Goal: Information Seeking & Learning: Learn about a topic

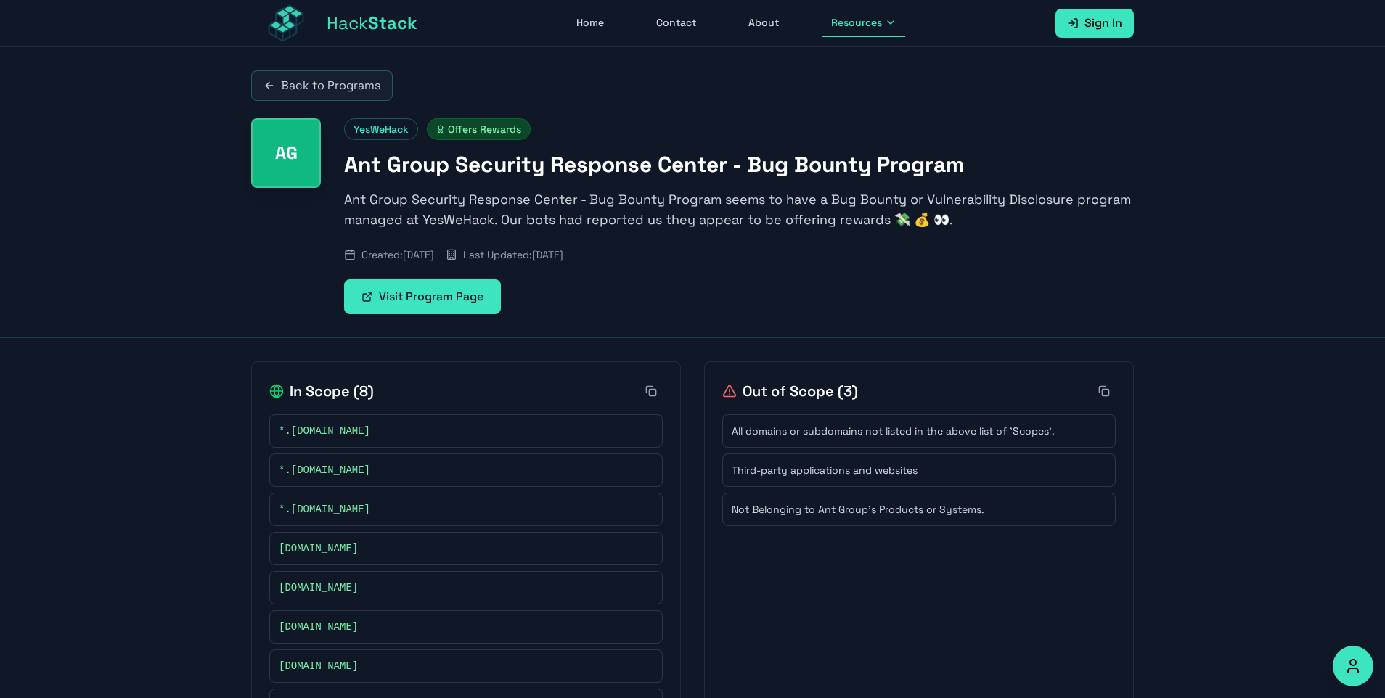
click at [337, 78] on link "Back to Programs" at bounding box center [322, 85] width 142 height 30
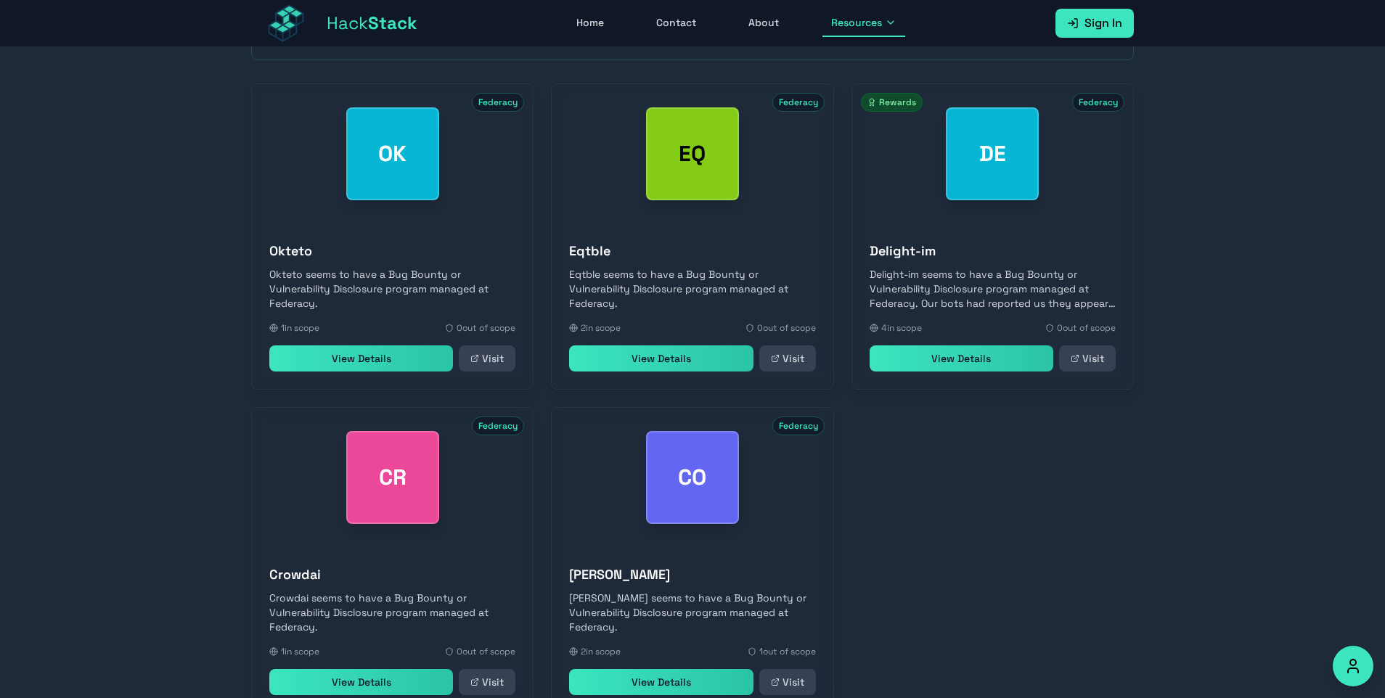
scroll to position [507, 0]
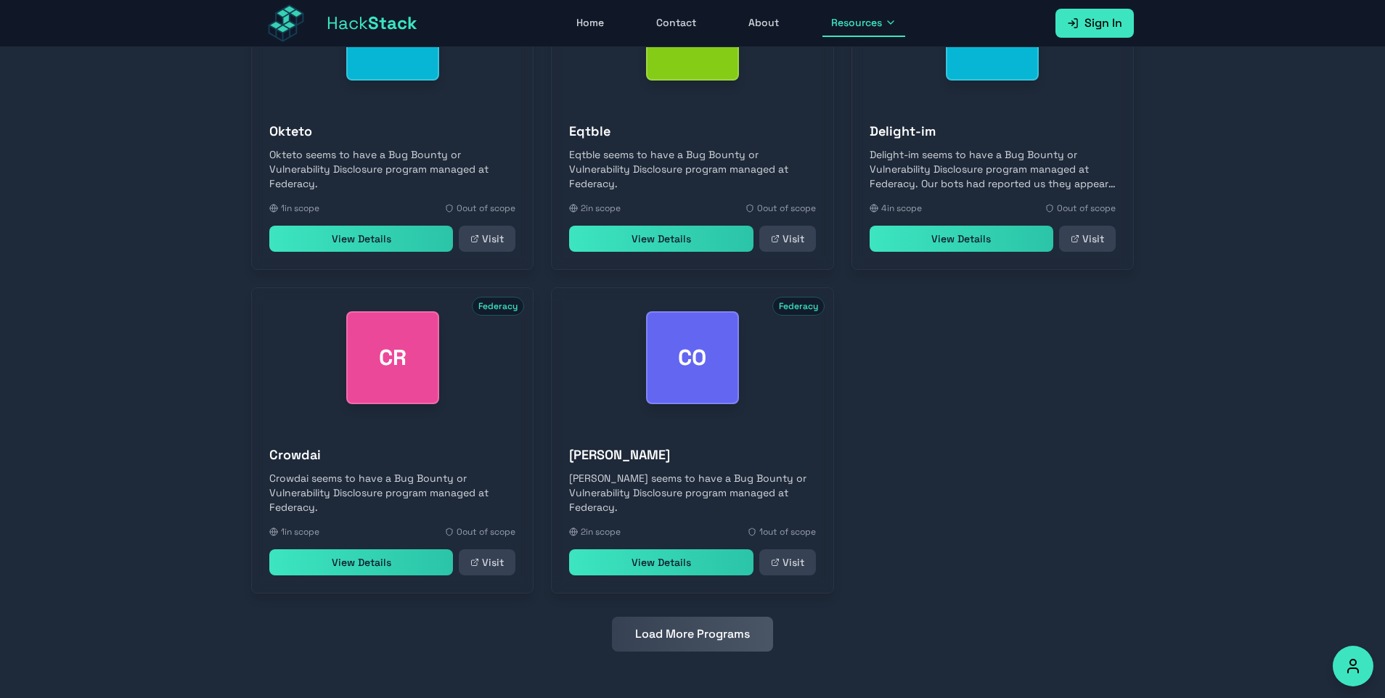
click at [663, 655] on div "Search Latest Rewards OK Federacy Okteto Okteto seems to have a Bug Bounty or V…" at bounding box center [692, 259] width 929 height 877
click at [674, 635] on button "Load More Programs" at bounding box center [692, 634] width 161 height 35
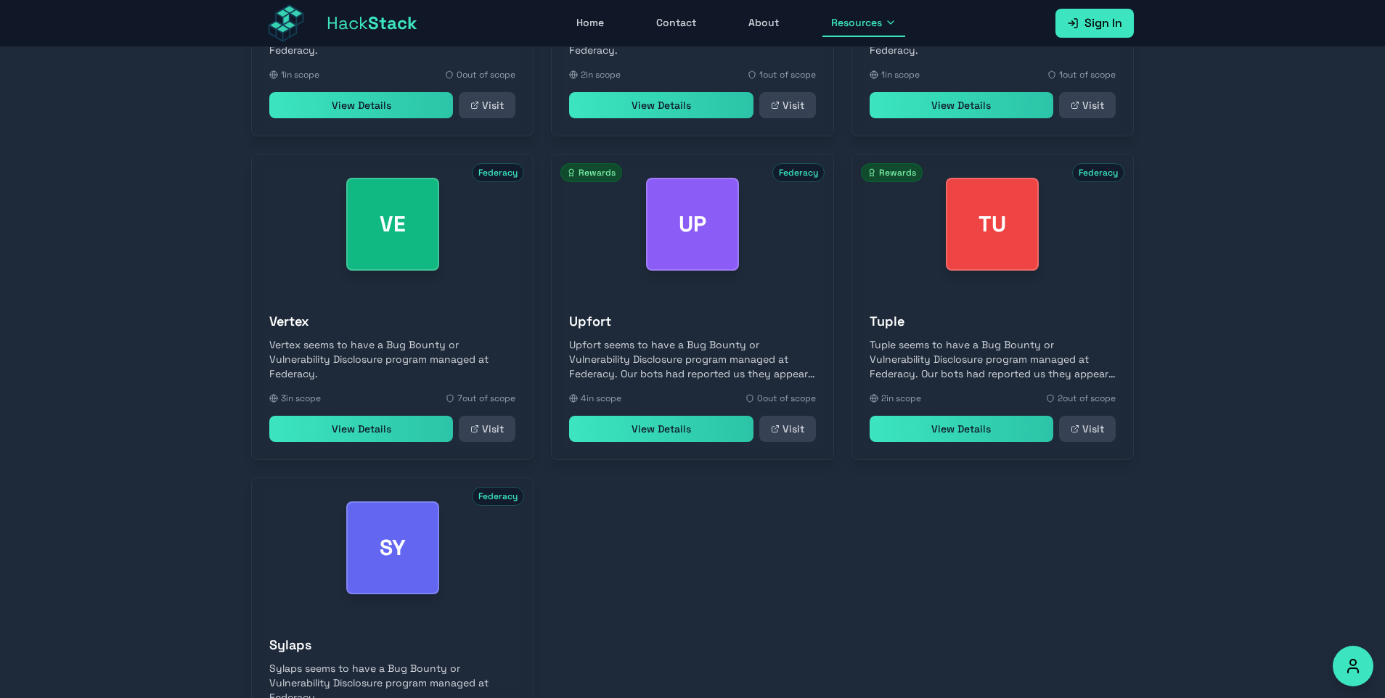
scroll to position [1155, 0]
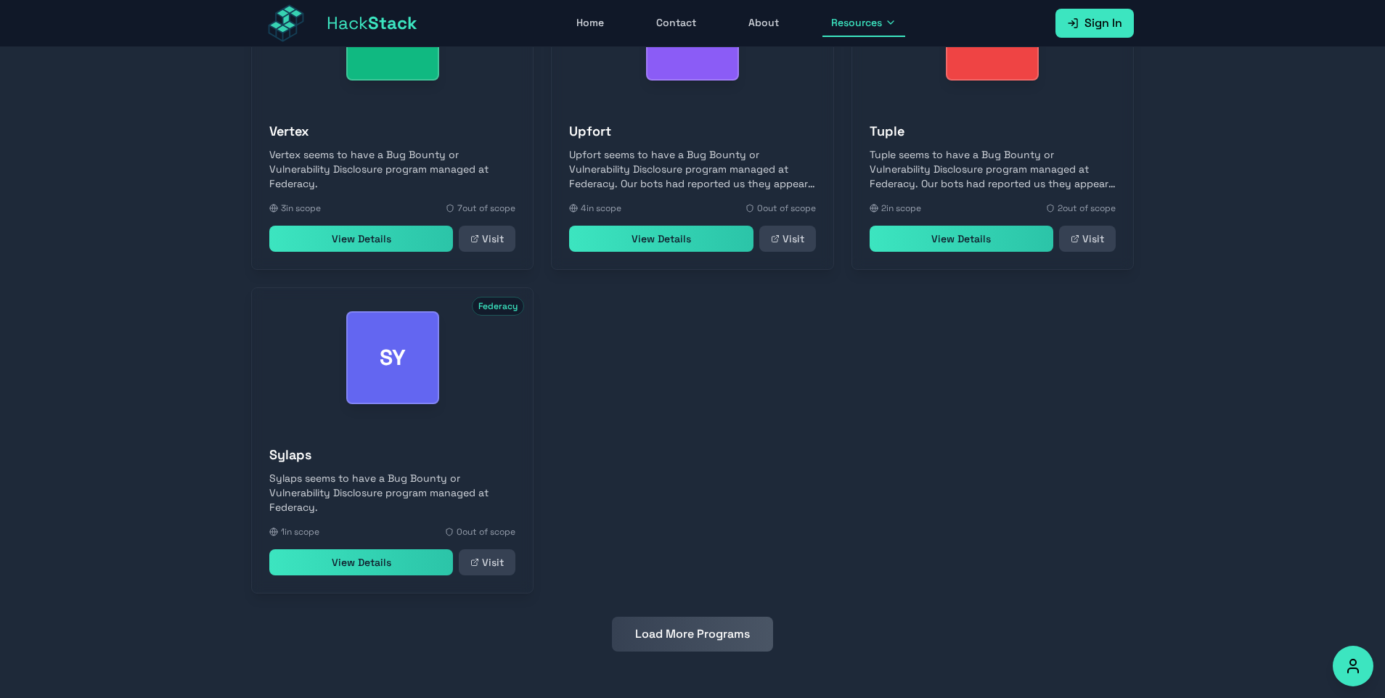
click at [737, 635] on button "Load More Programs" at bounding box center [692, 634] width 161 height 35
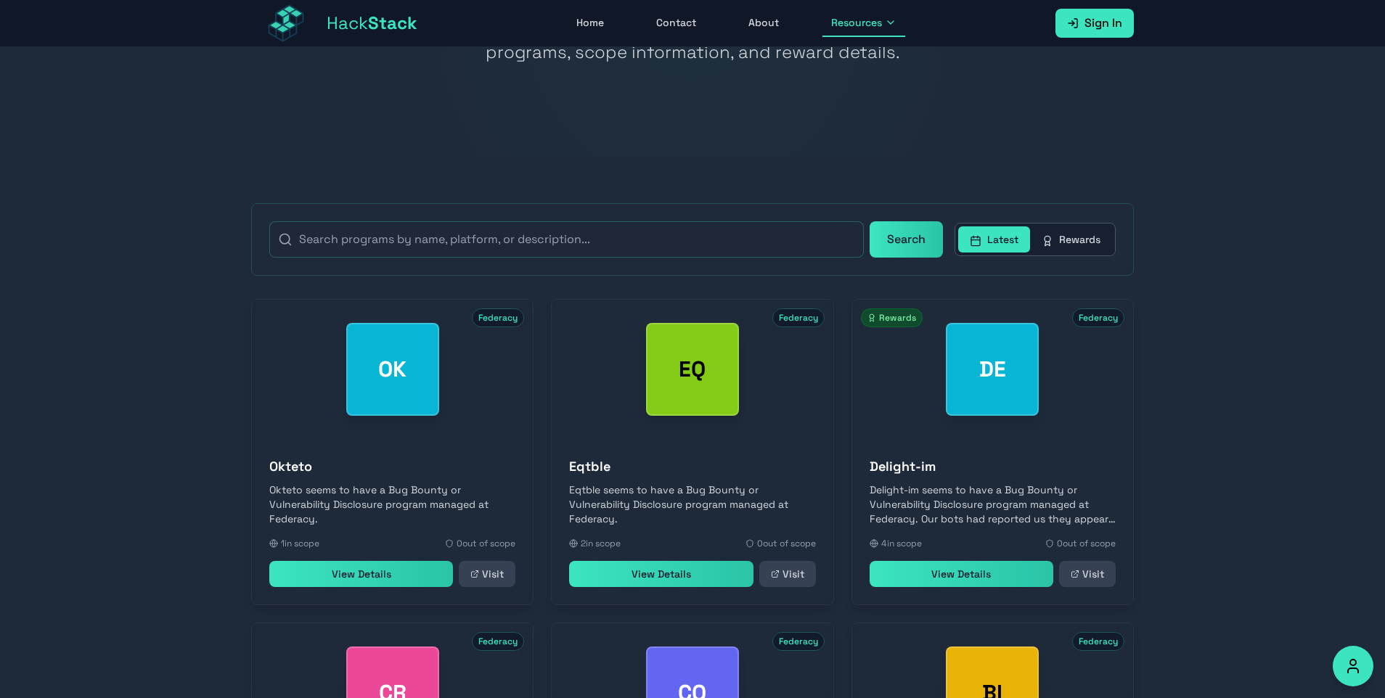
scroll to position [190, 0]
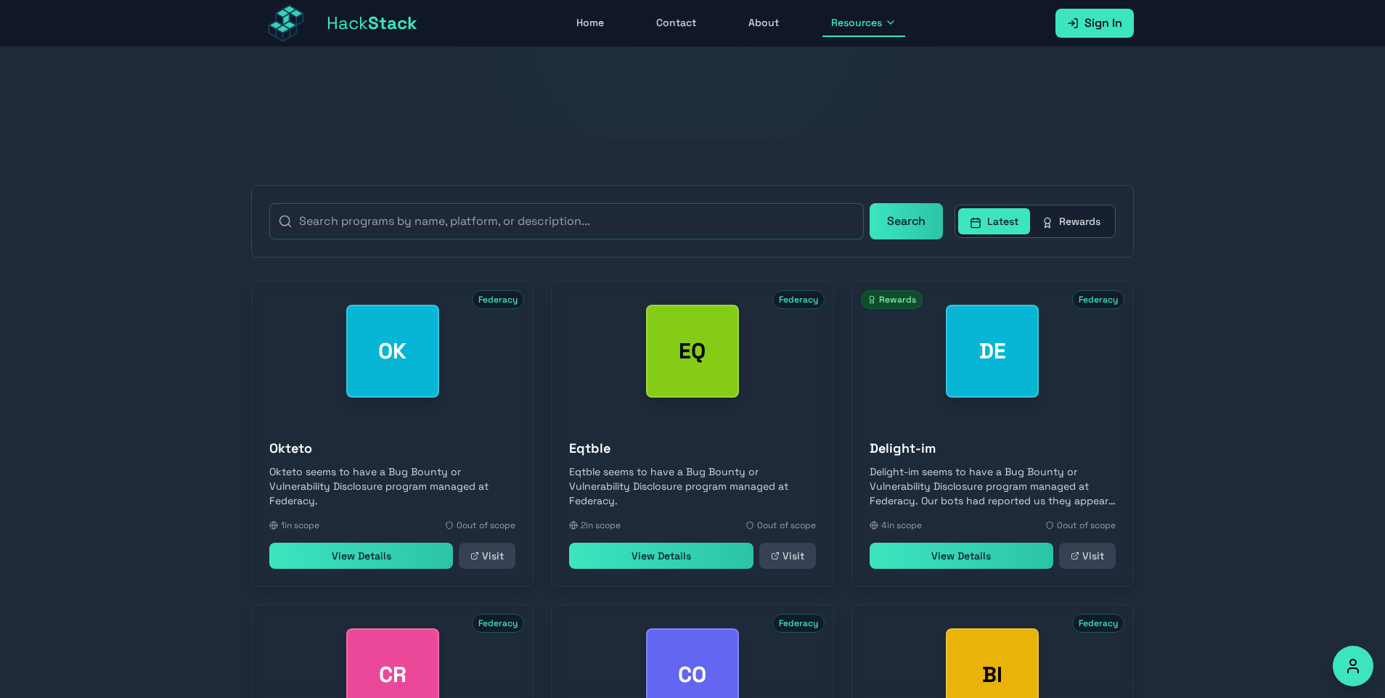
click at [1058, 231] on button "Rewards" at bounding box center [1071, 221] width 82 height 26
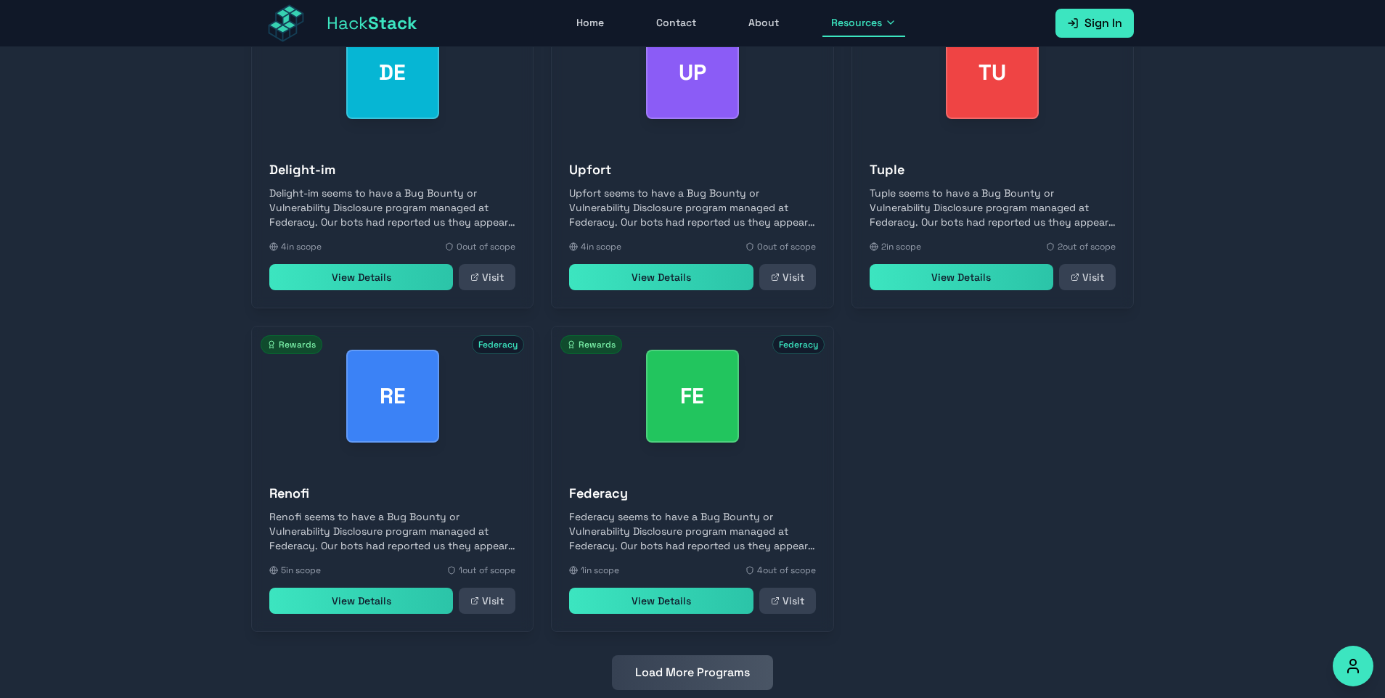
scroll to position [507, 0]
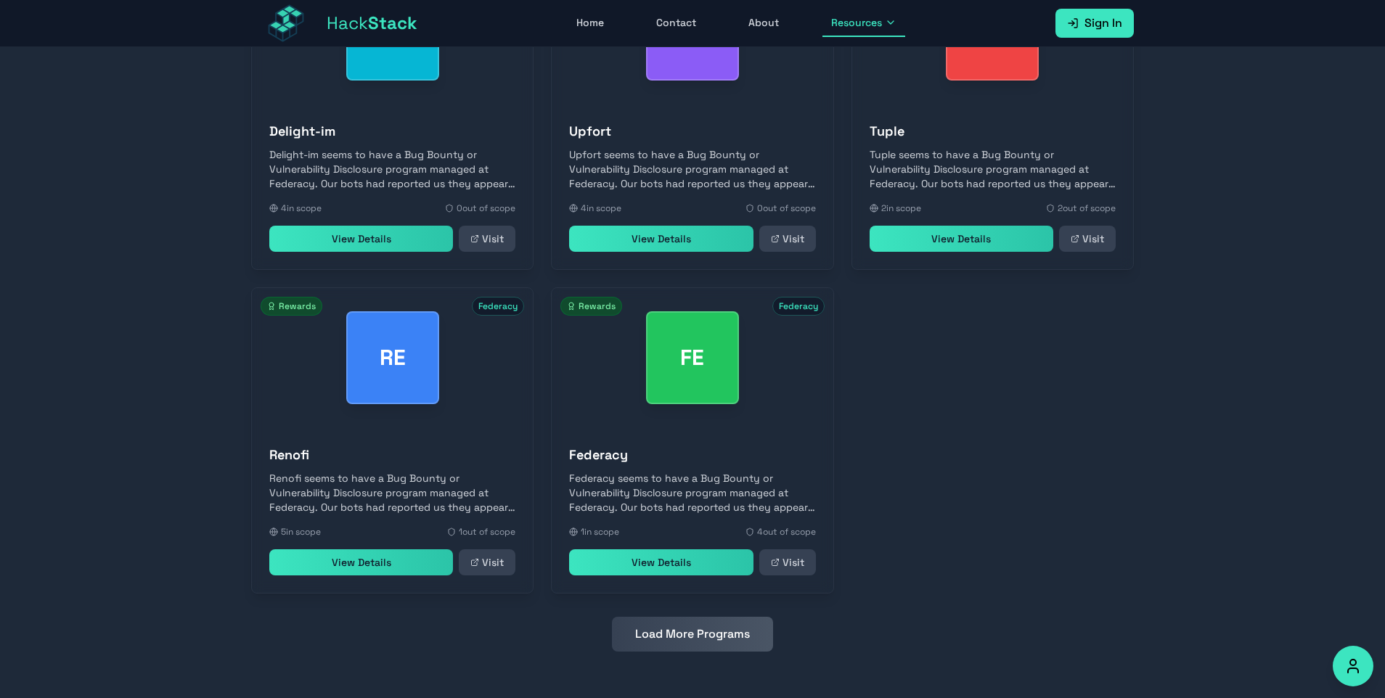
click at [711, 623] on button "Load More Programs" at bounding box center [692, 634] width 161 height 35
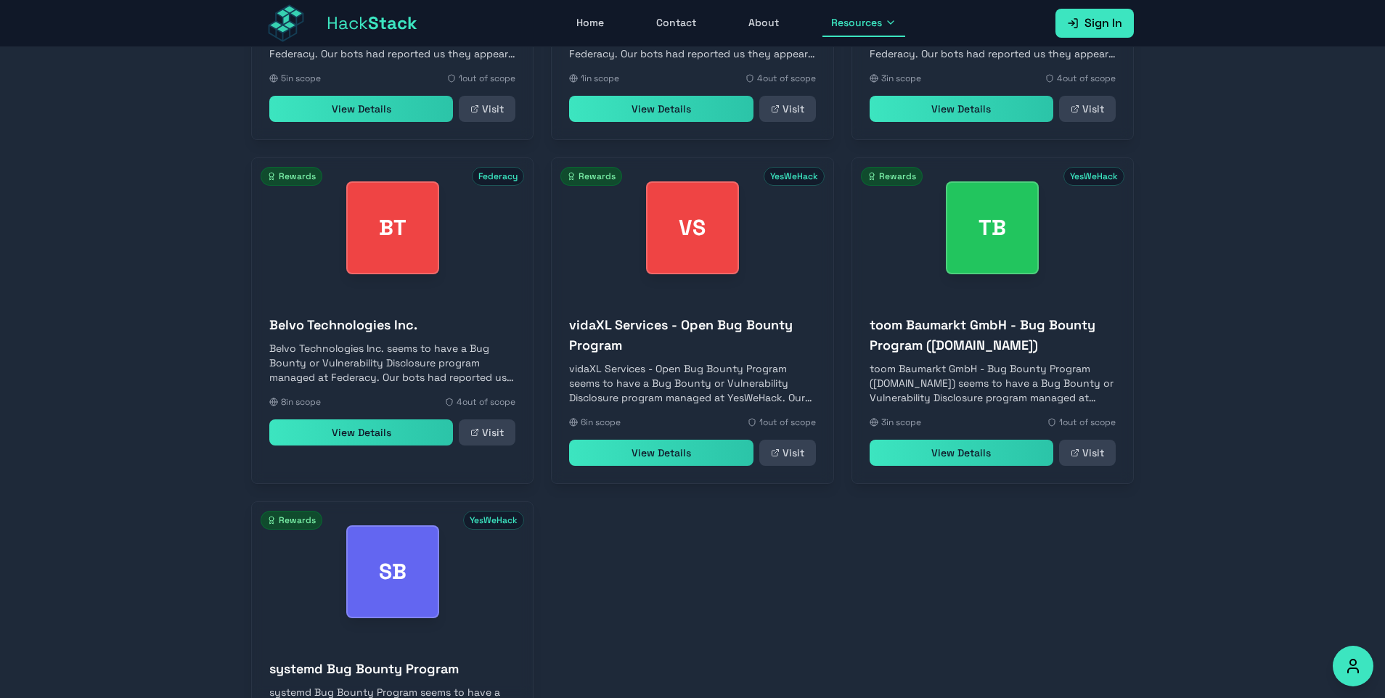
scroll to position [962, 0]
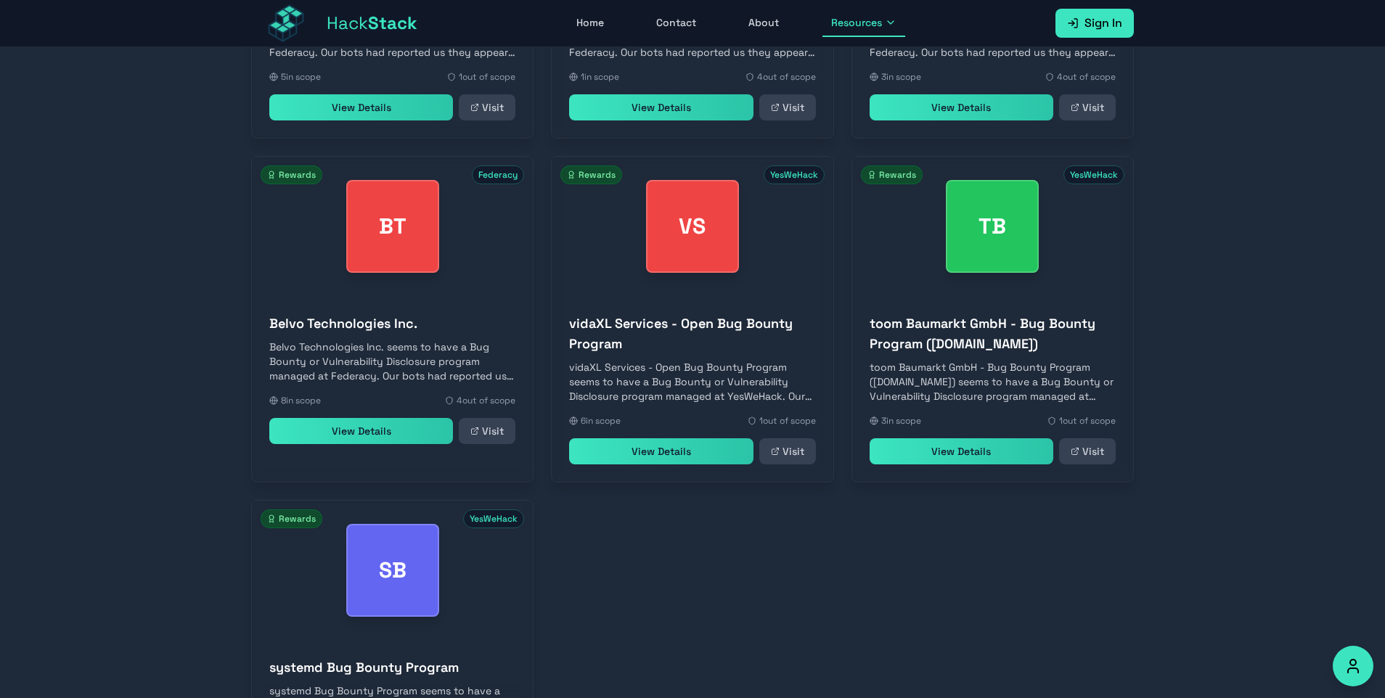
click at [370, 441] on link "View Details" at bounding box center [361, 431] width 184 height 26
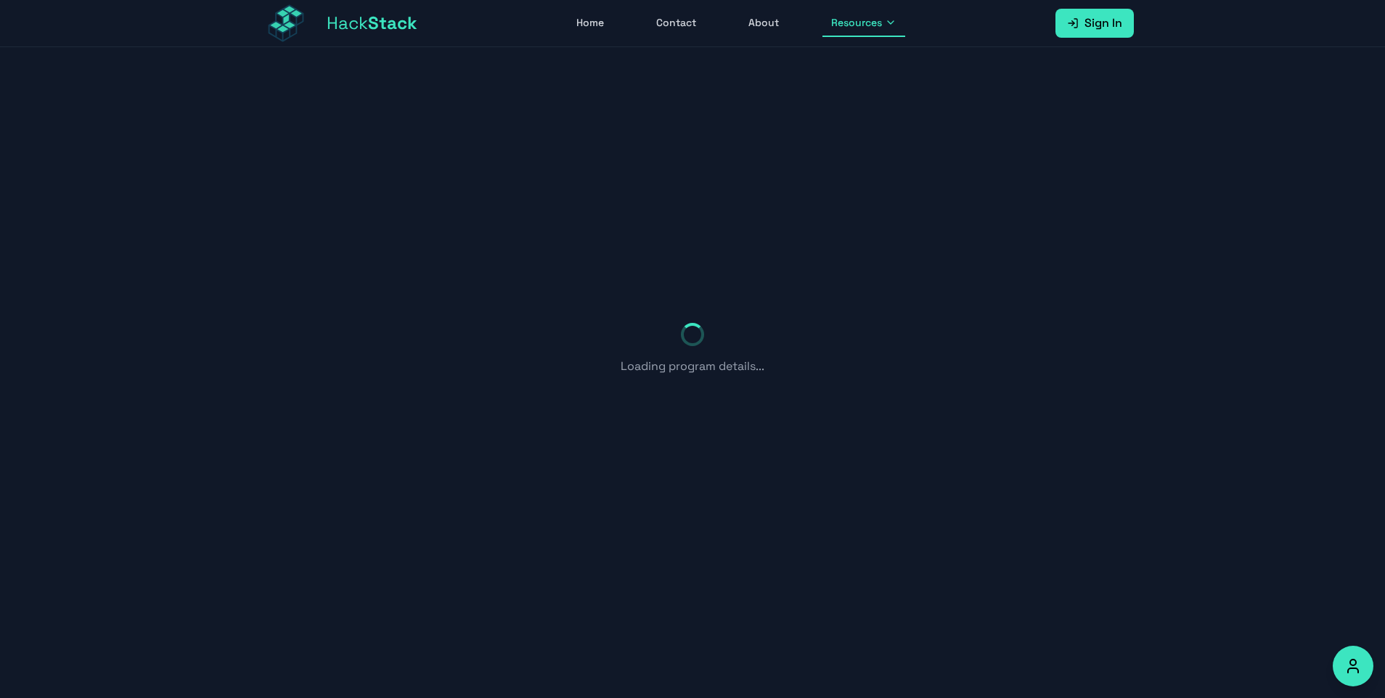
scroll to position [65, 0]
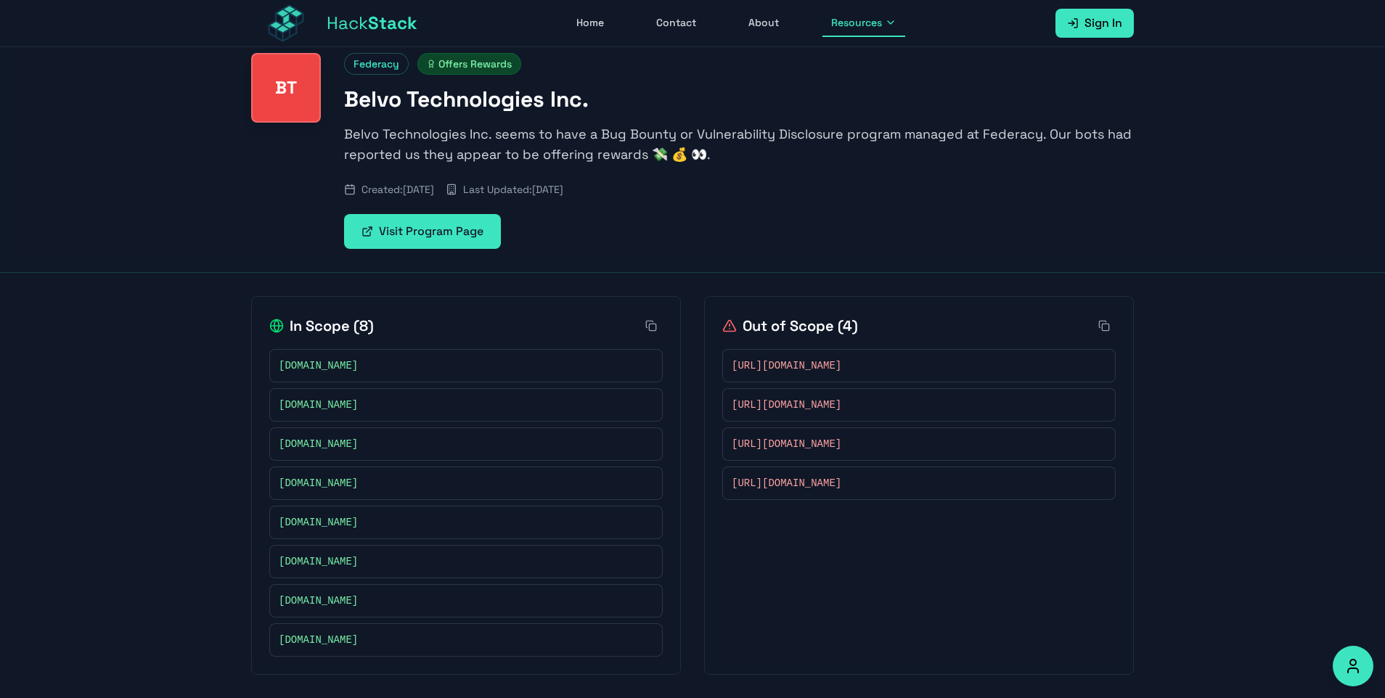
click at [417, 231] on link "Visit Program Page" at bounding box center [422, 231] width 157 height 35
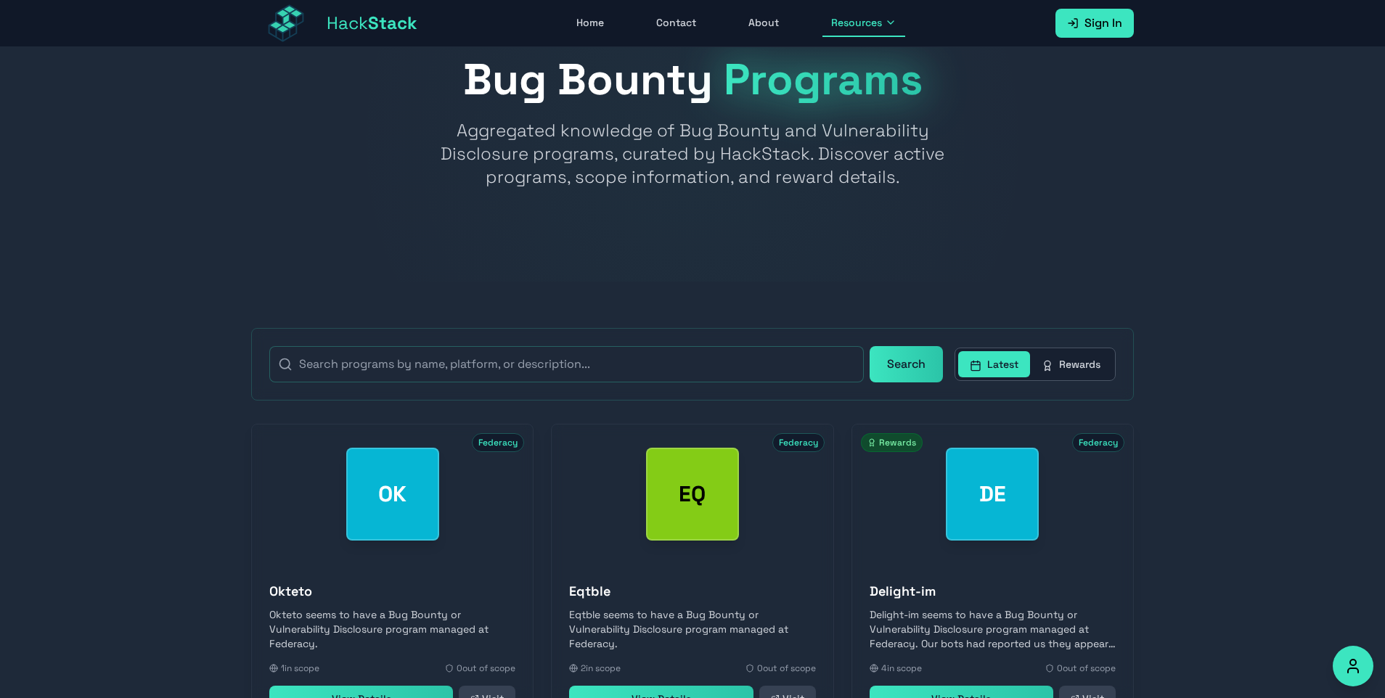
scroll to position [65, 0]
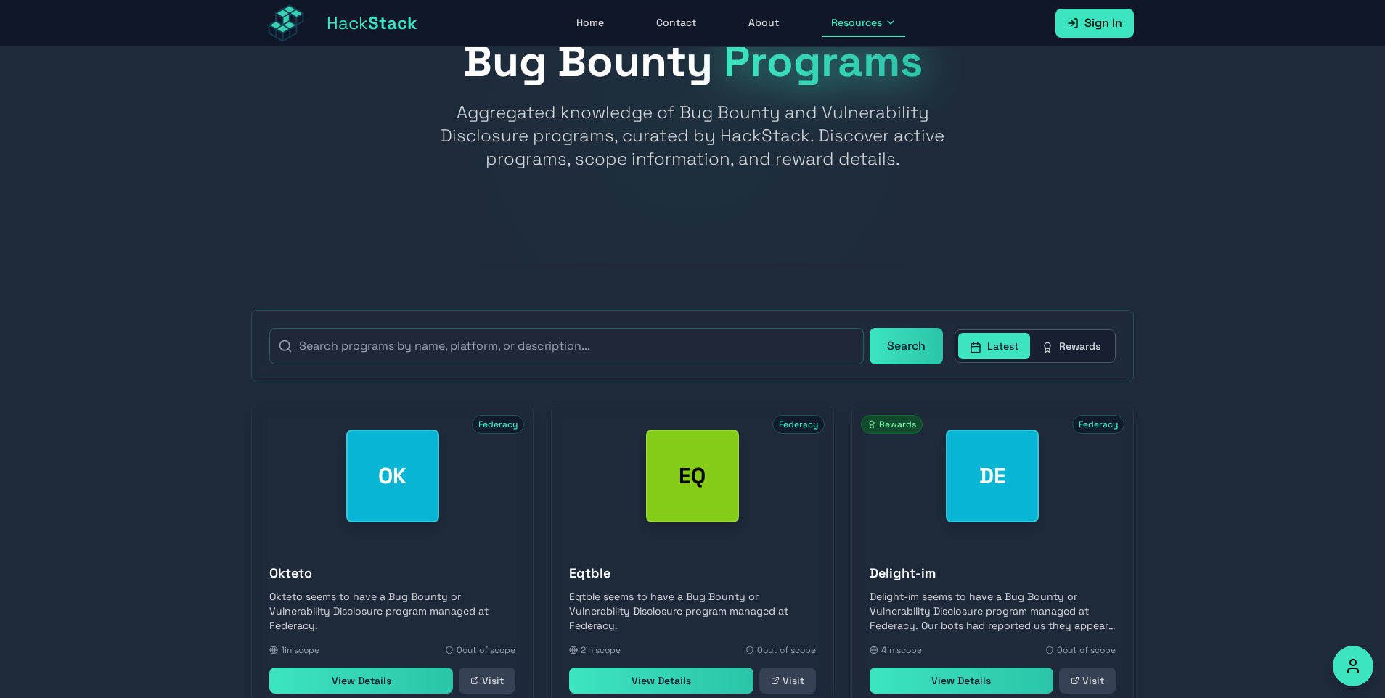
click at [1081, 342] on button "Rewards" at bounding box center [1071, 346] width 82 height 26
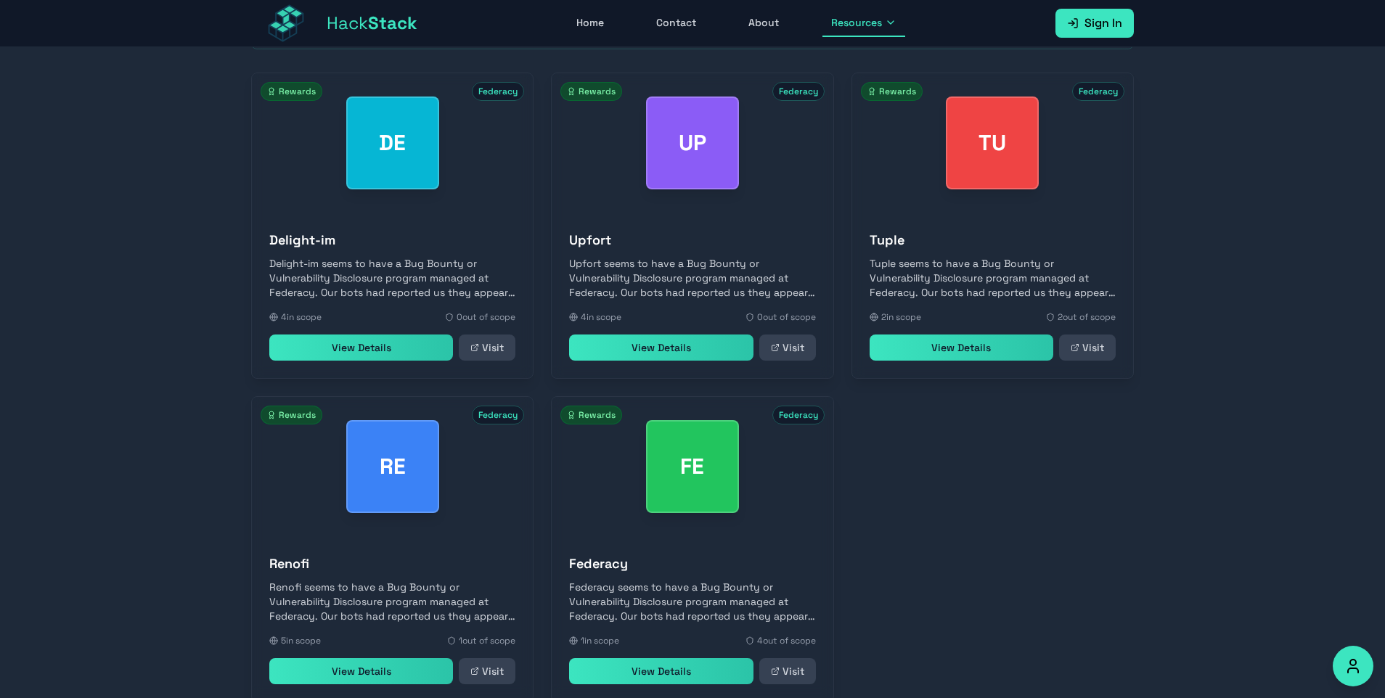
scroll to position [507, 0]
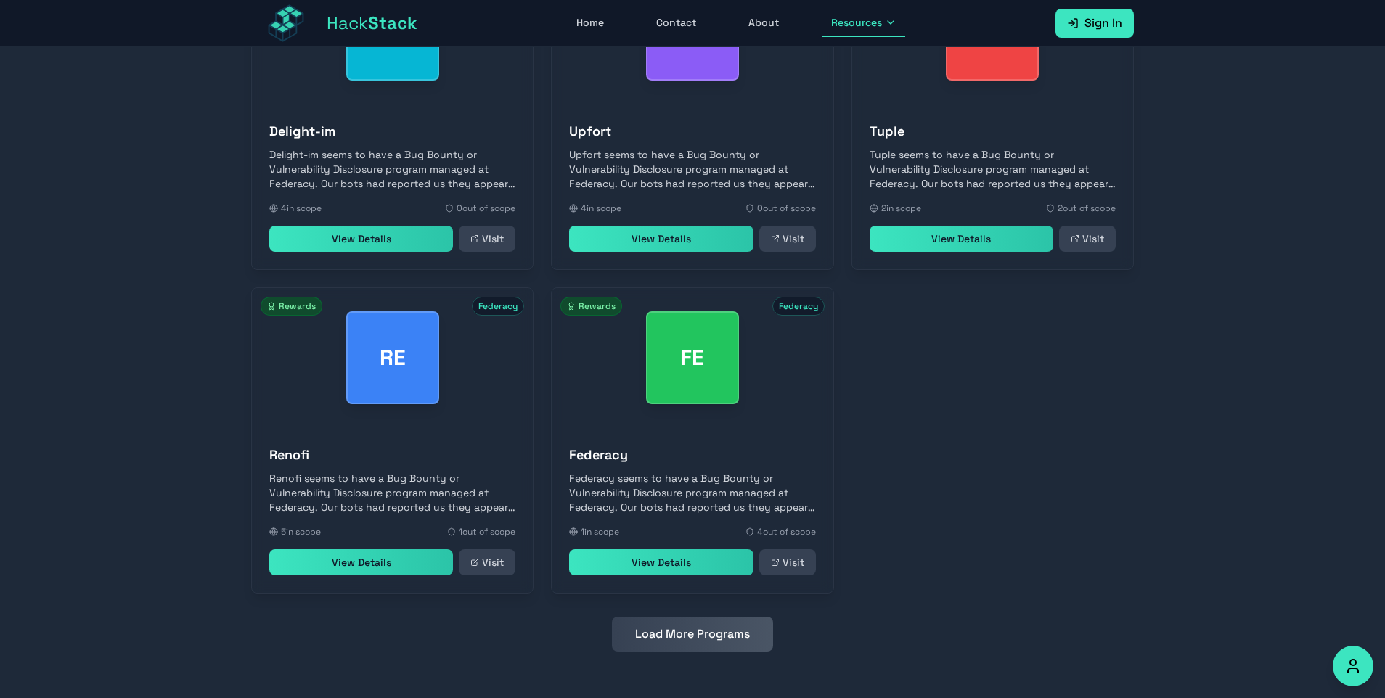
click at [700, 642] on button "Load More Programs" at bounding box center [692, 634] width 161 height 35
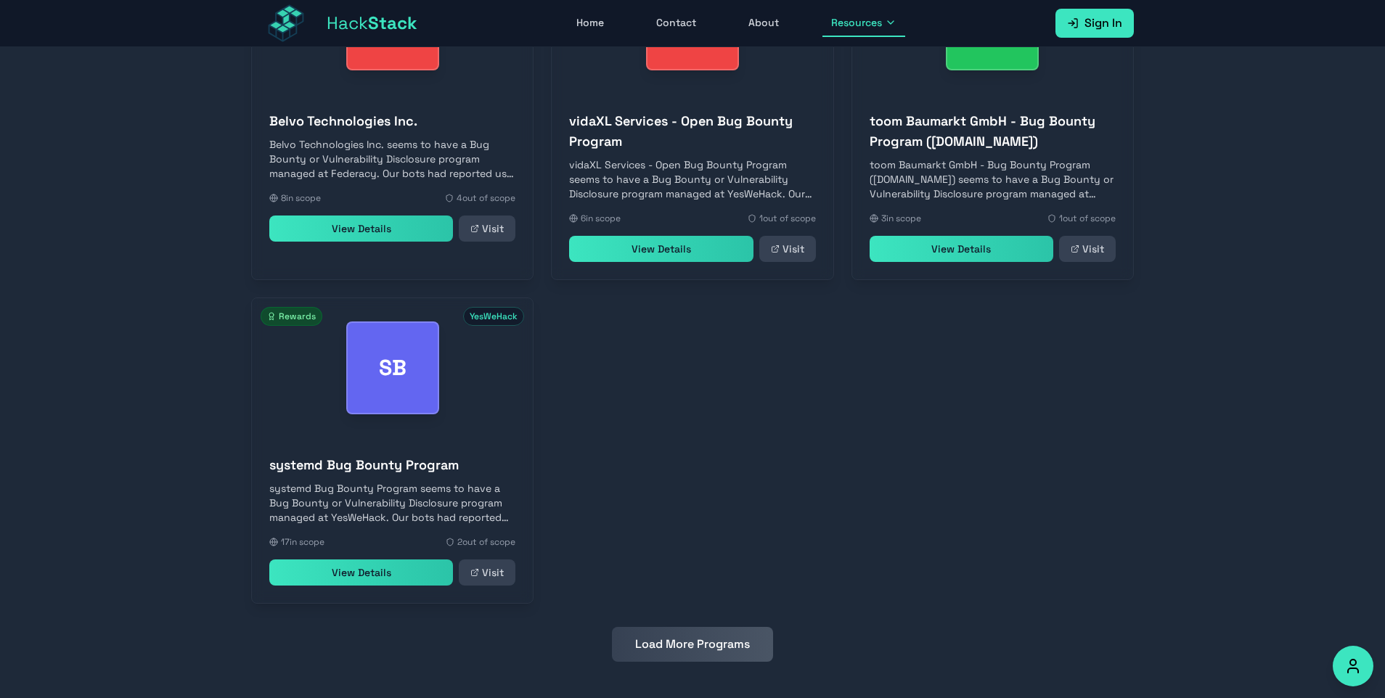
scroll to position [1175, 0]
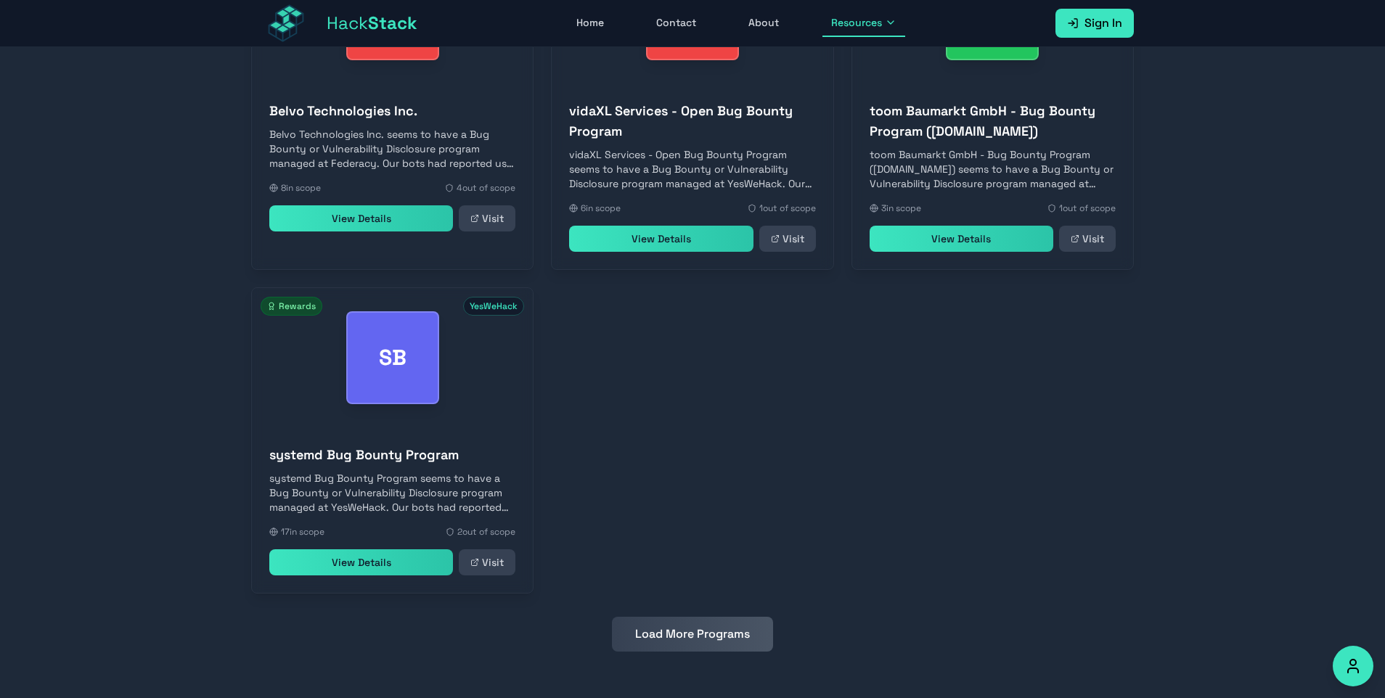
click at [667, 638] on button "Load More Programs" at bounding box center [692, 634] width 161 height 35
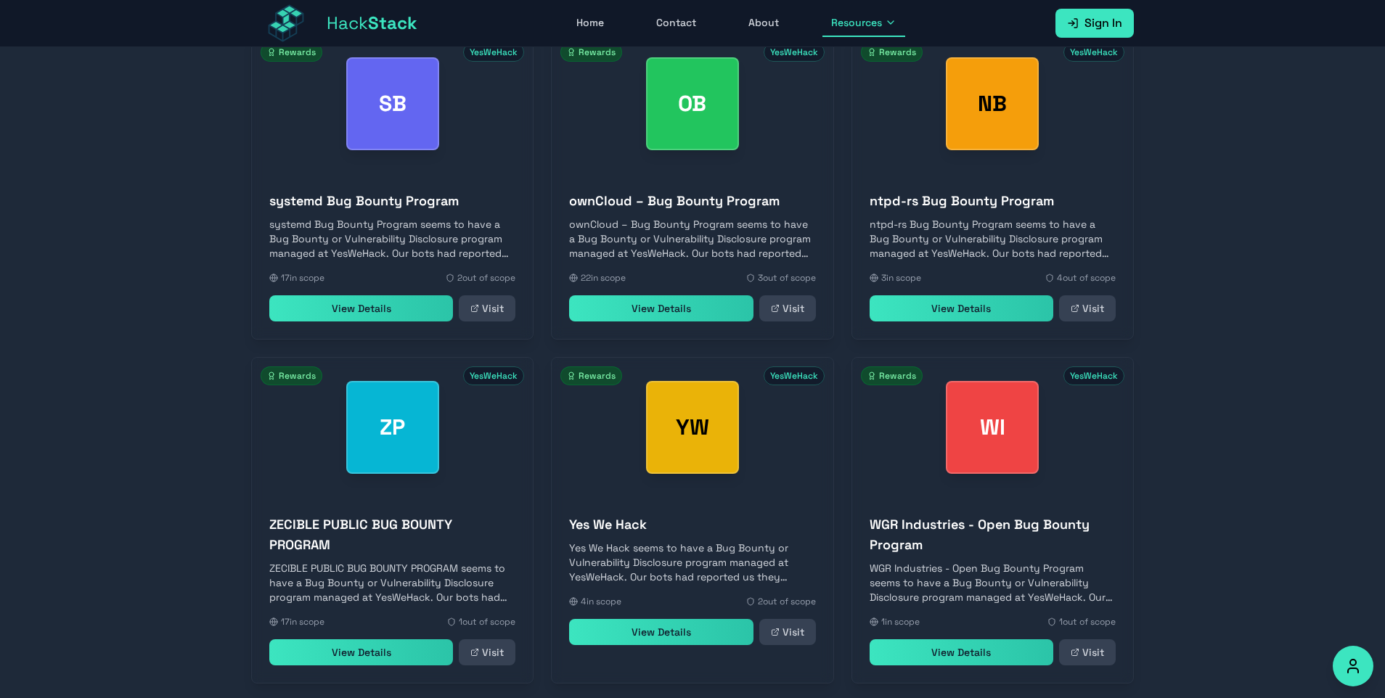
scroll to position [1519, 0]
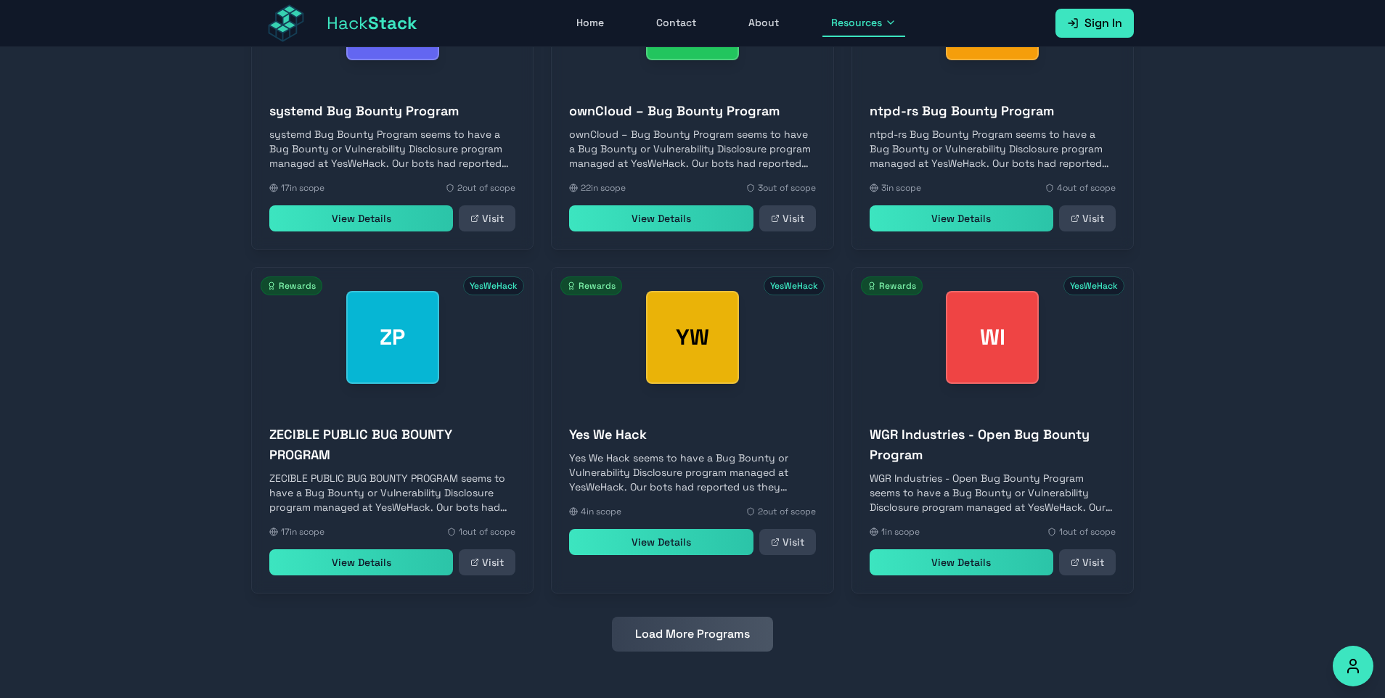
click at [713, 636] on button "Load More Programs" at bounding box center [692, 634] width 161 height 35
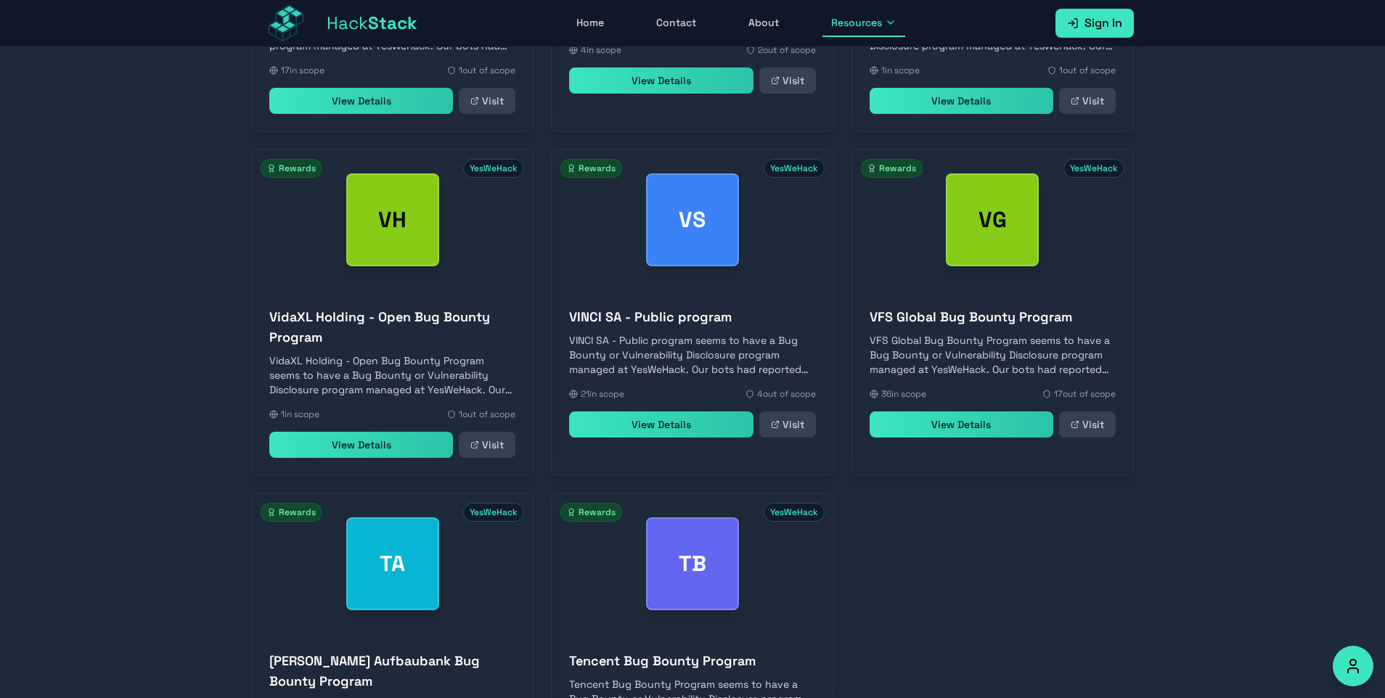
scroll to position [2207, 0]
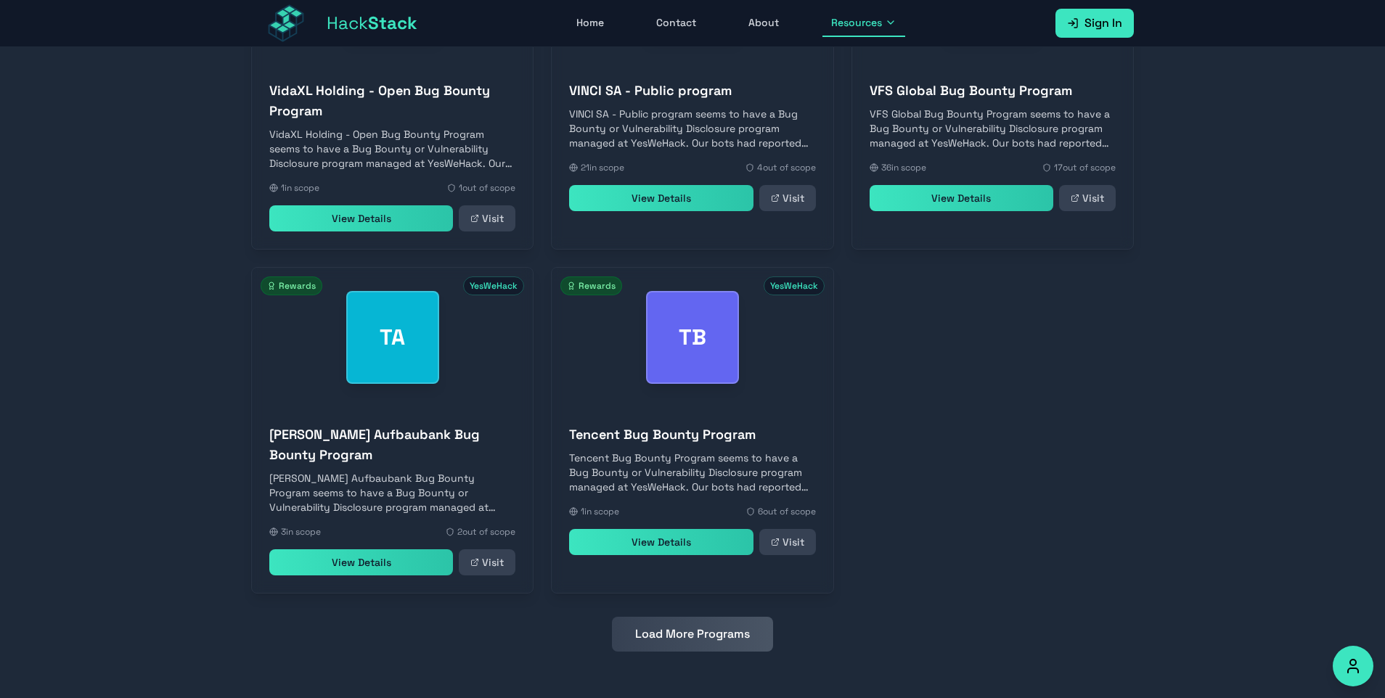
click at [699, 642] on button "Load More Programs" at bounding box center [692, 634] width 161 height 35
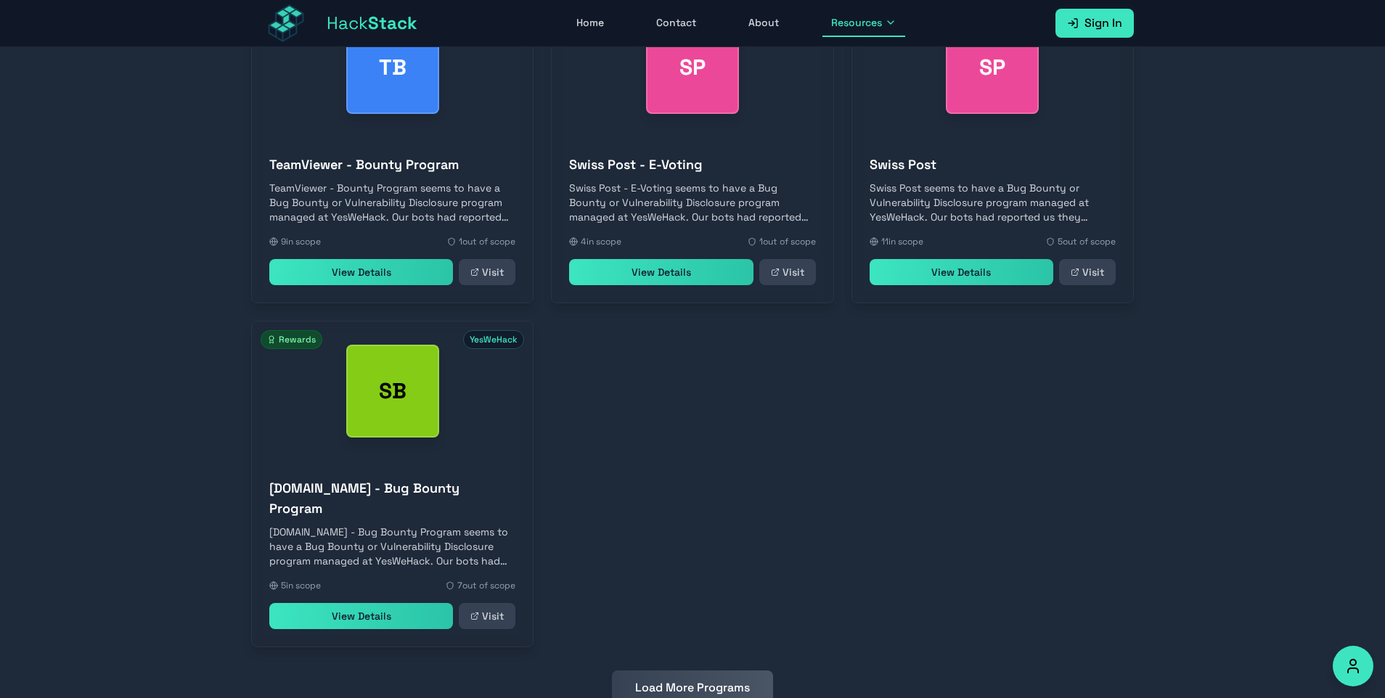
scroll to position [2855, 0]
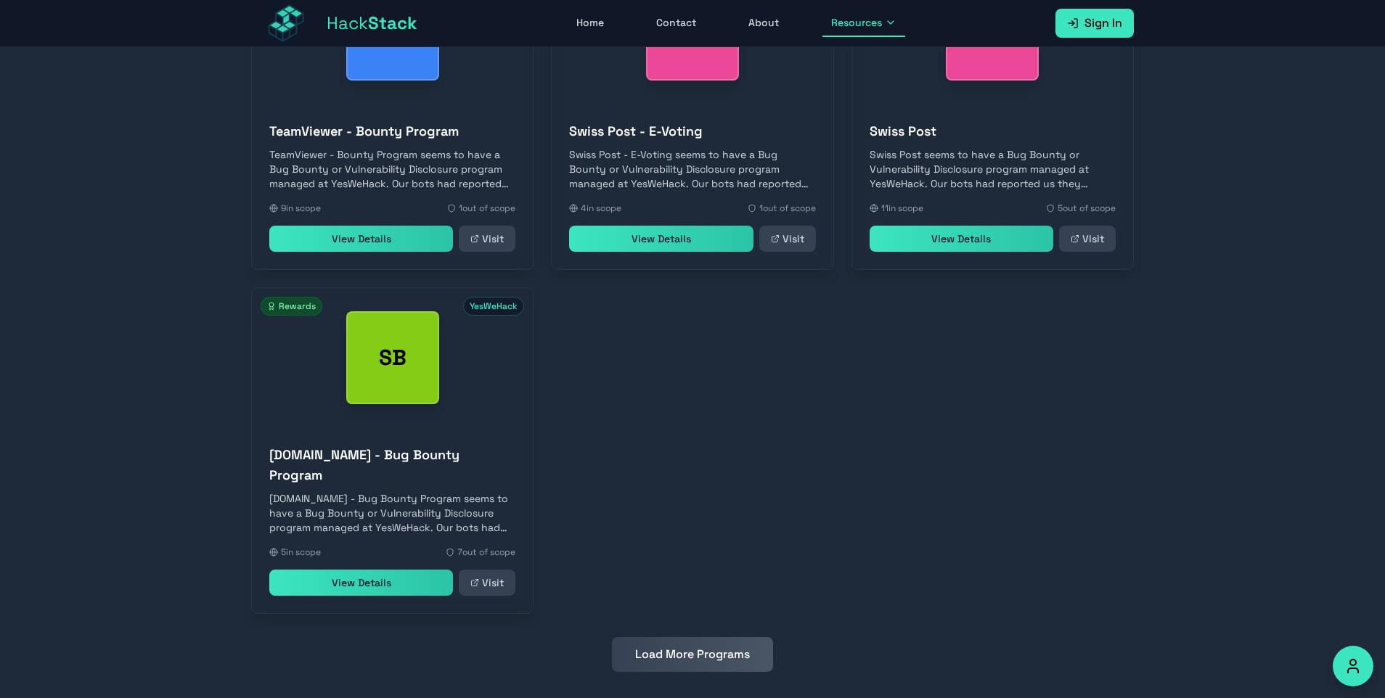
click at [735, 645] on button "Load More Programs" at bounding box center [692, 654] width 161 height 35
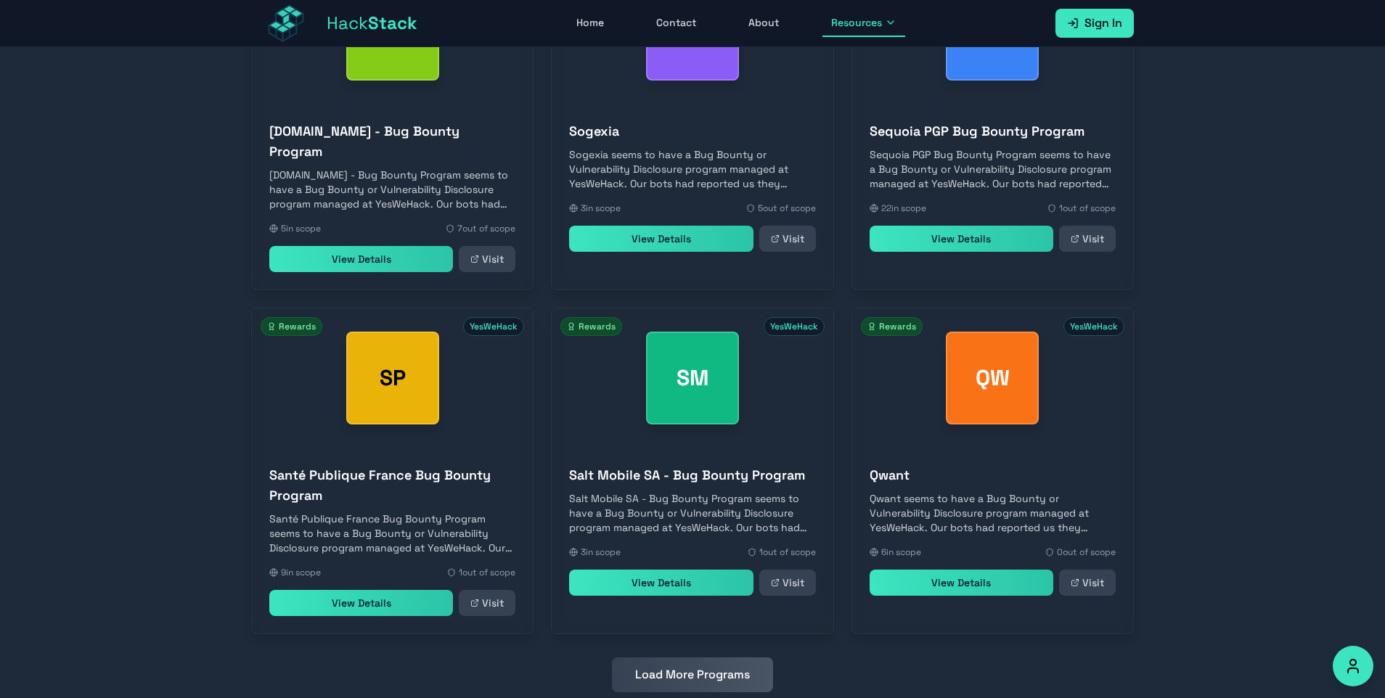
scroll to position [3183, 0]
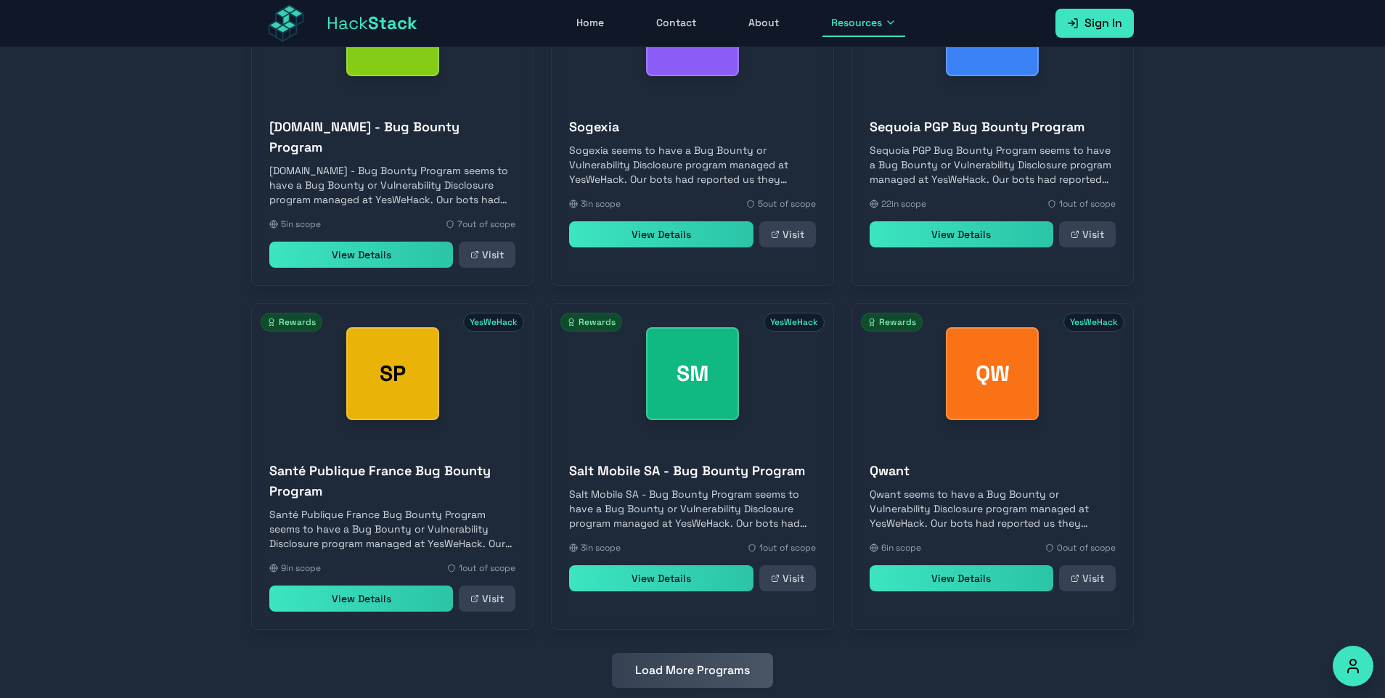
click at [729, 653] on button "Load More Programs" at bounding box center [692, 670] width 161 height 35
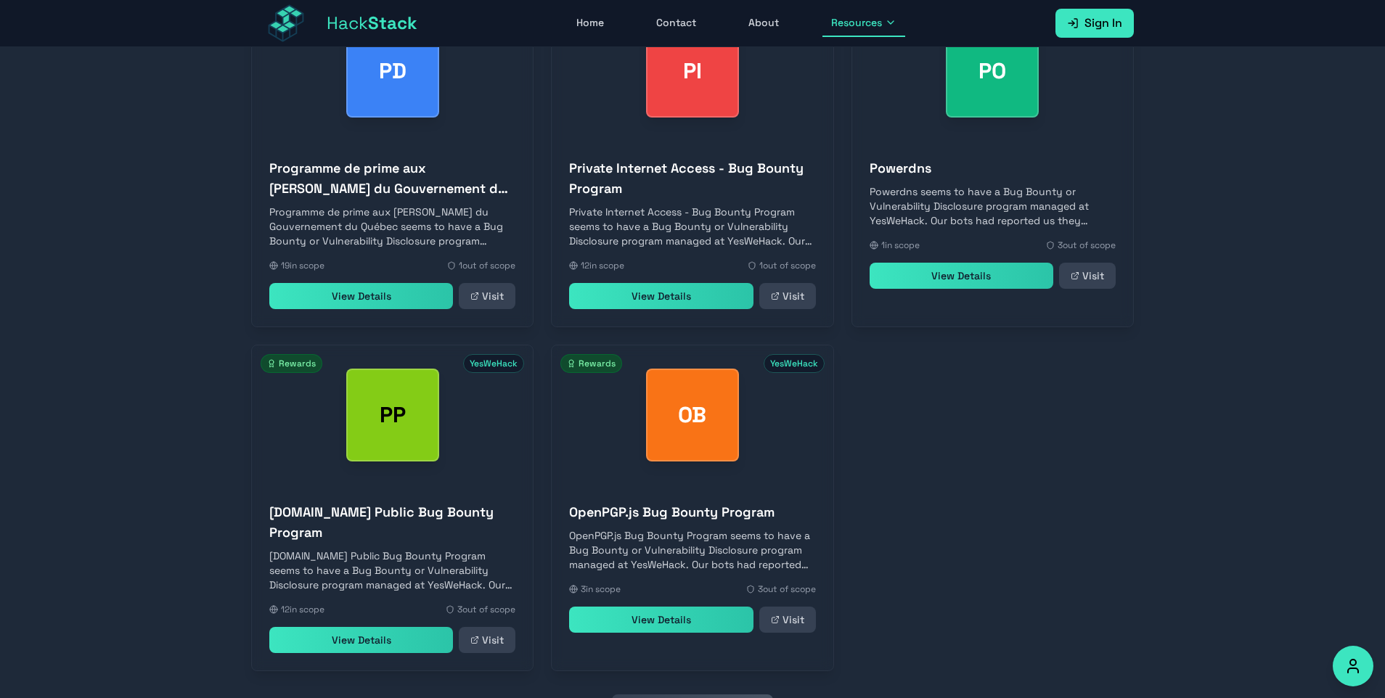
scroll to position [3887, 0]
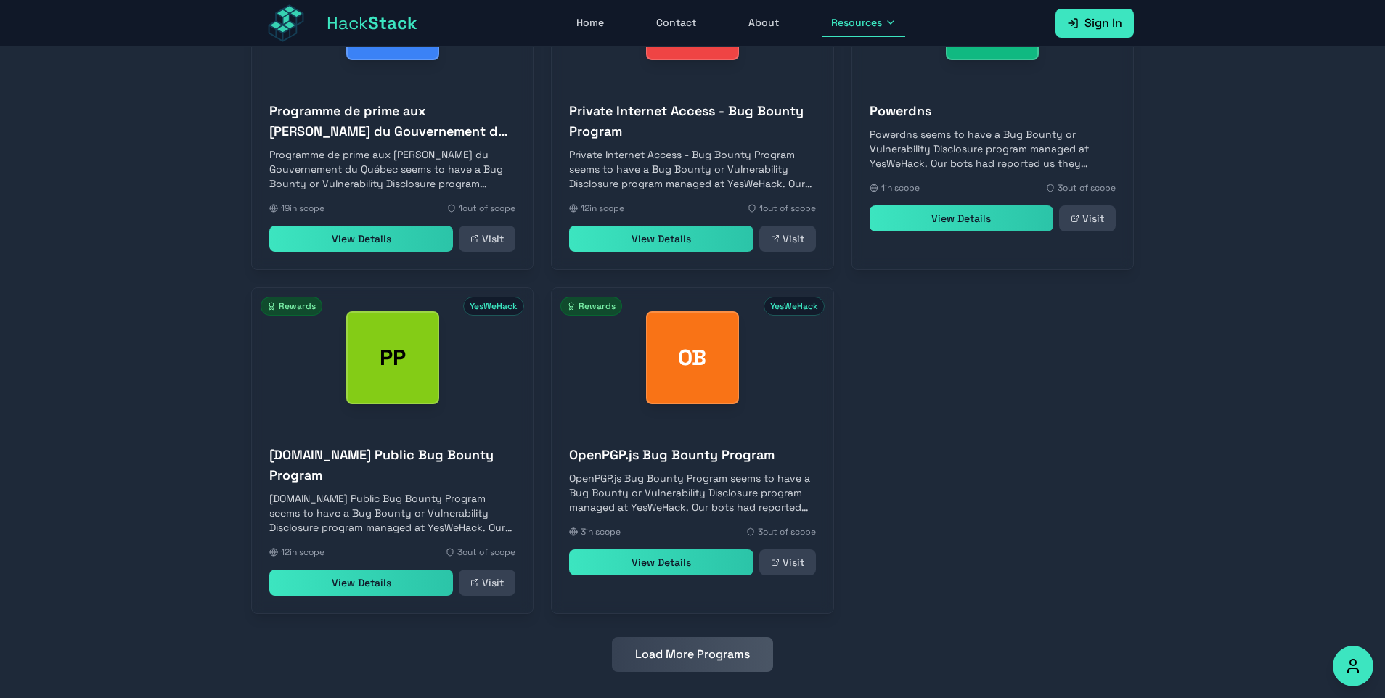
click at [735, 637] on button "Load More Programs" at bounding box center [692, 654] width 161 height 35
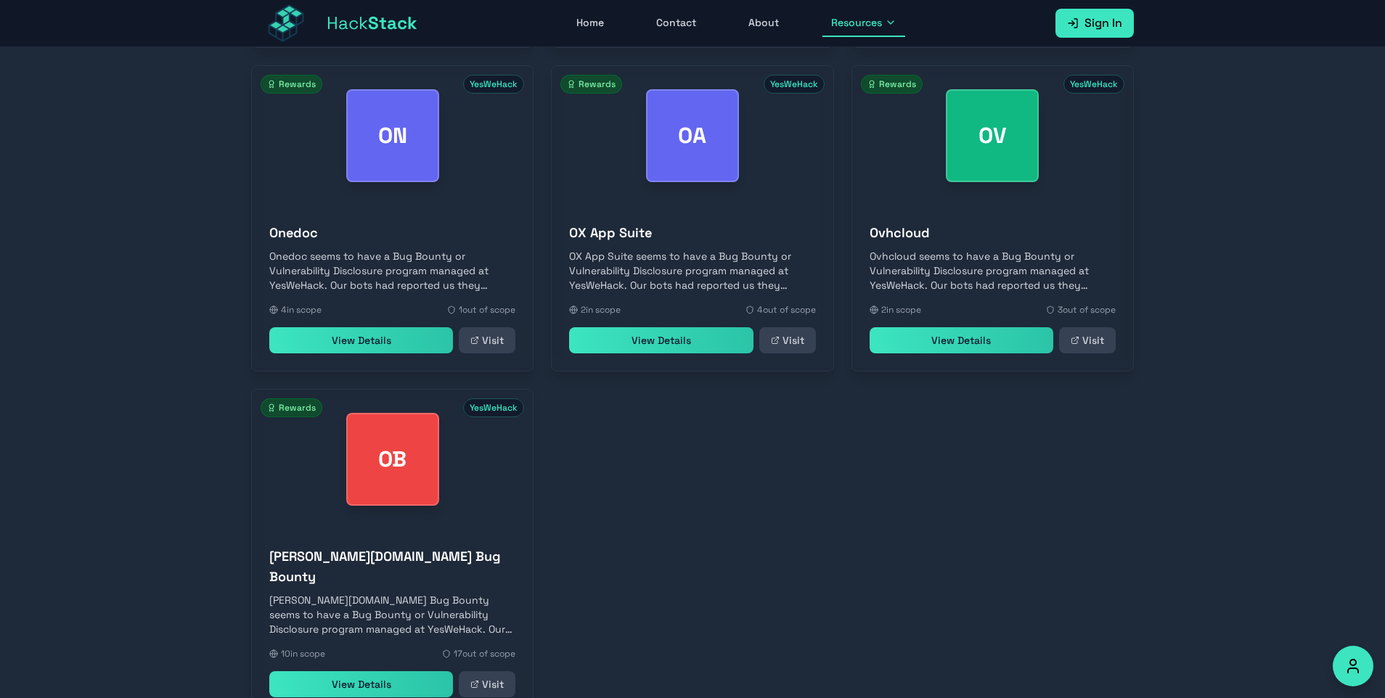
scroll to position [4534, 0]
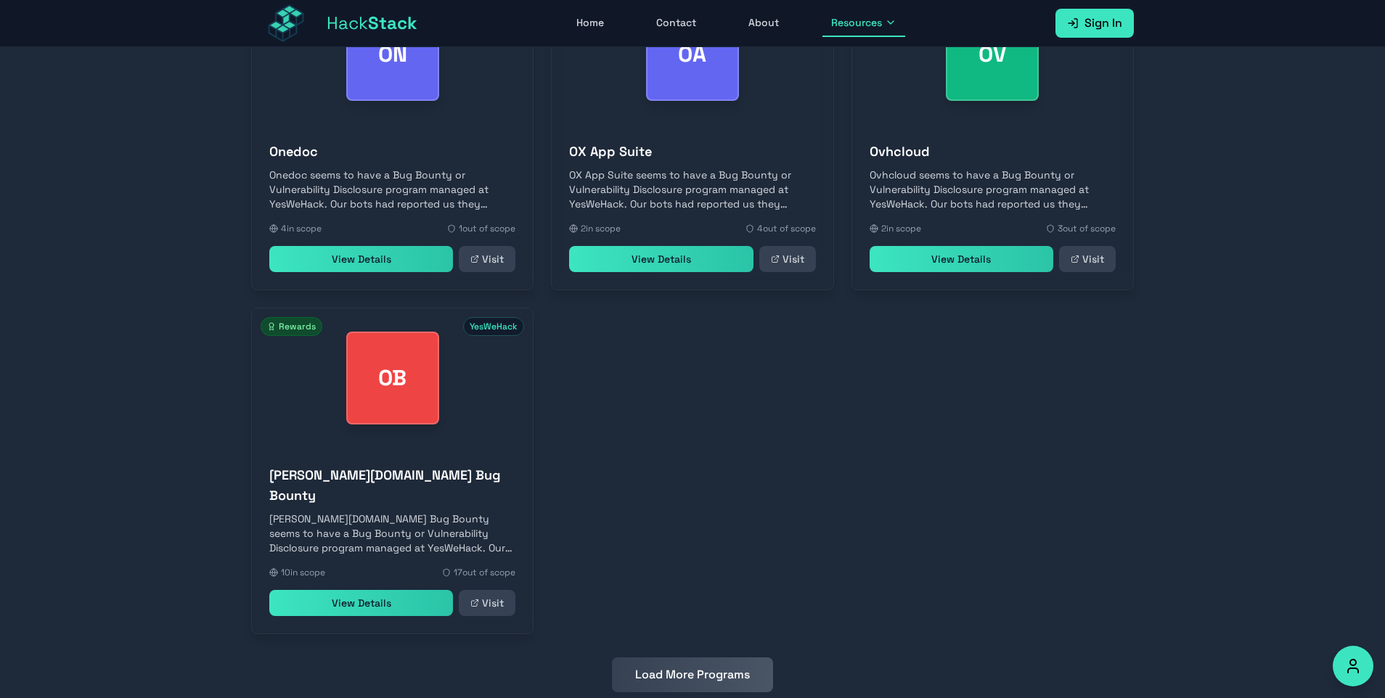
click at [709, 658] on button "Load More Programs" at bounding box center [692, 675] width 161 height 35
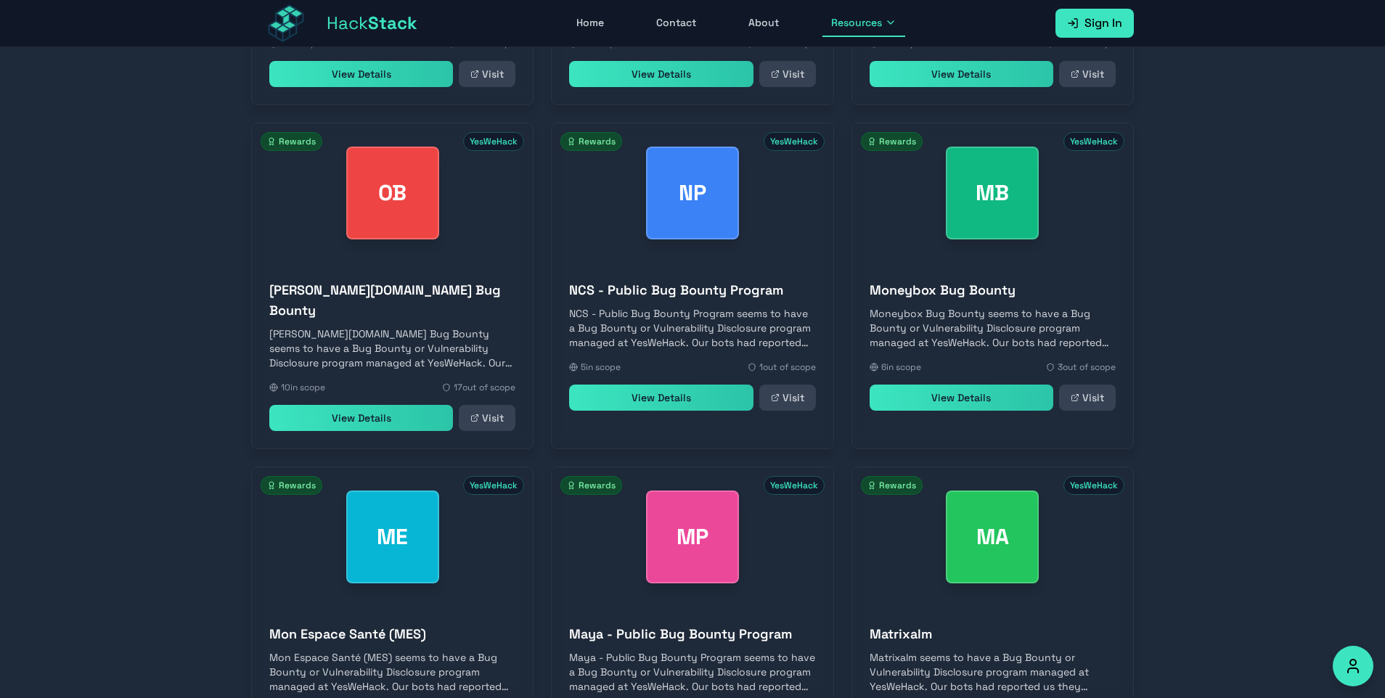
scroll to position [4858, 0]
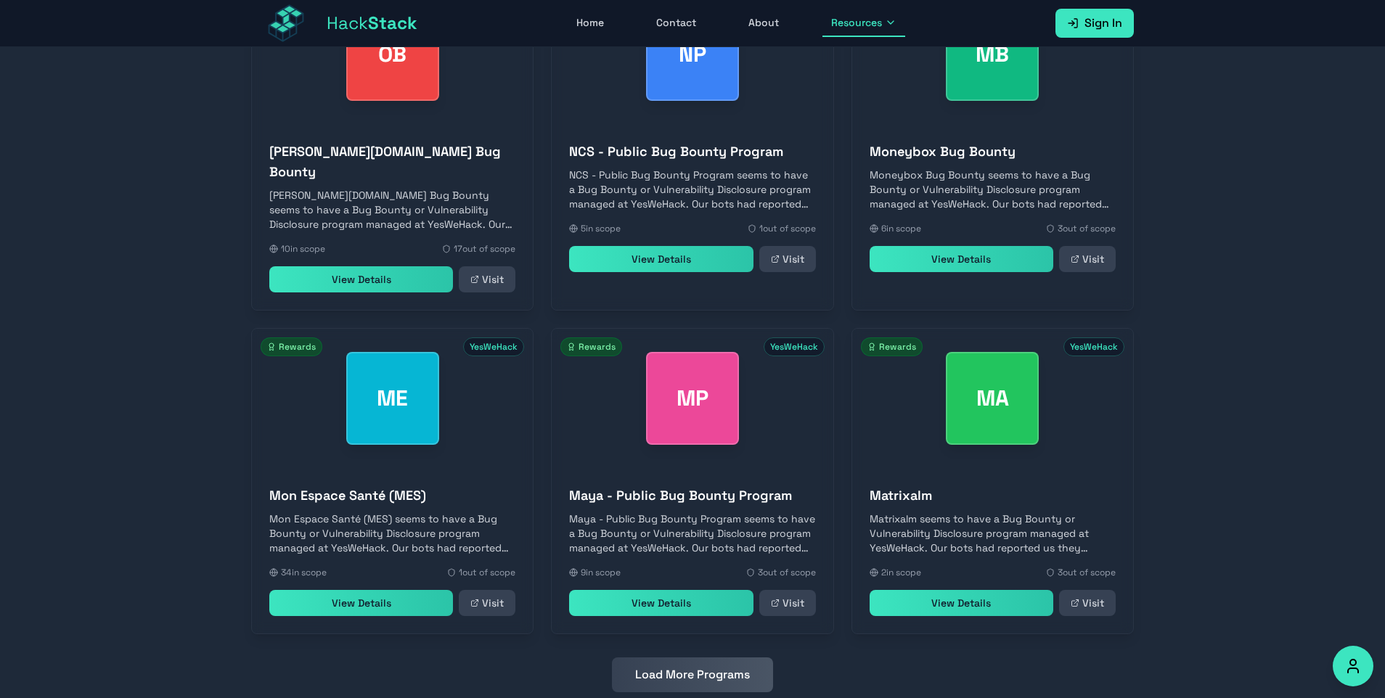
click at [753, 658] on button "Load More Programs" at bounding box center [692, 675] width 161 height 35
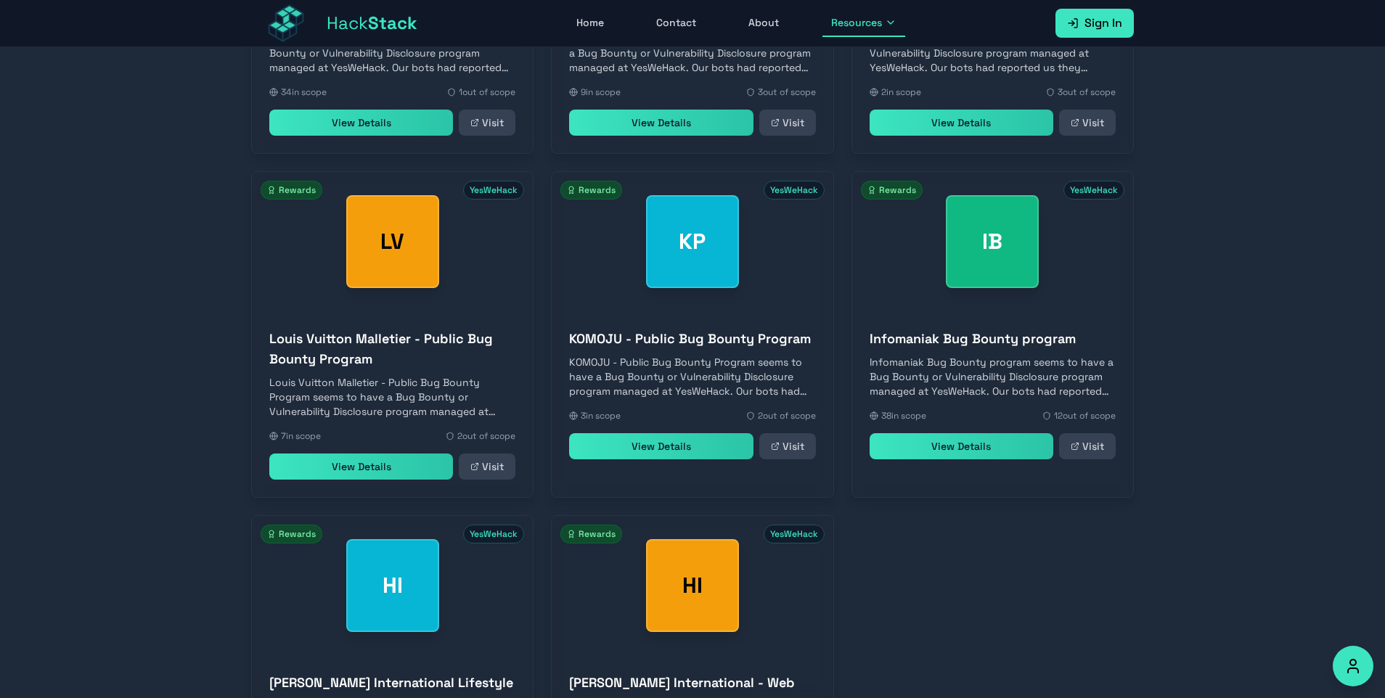
scroll to position [5526, 0]
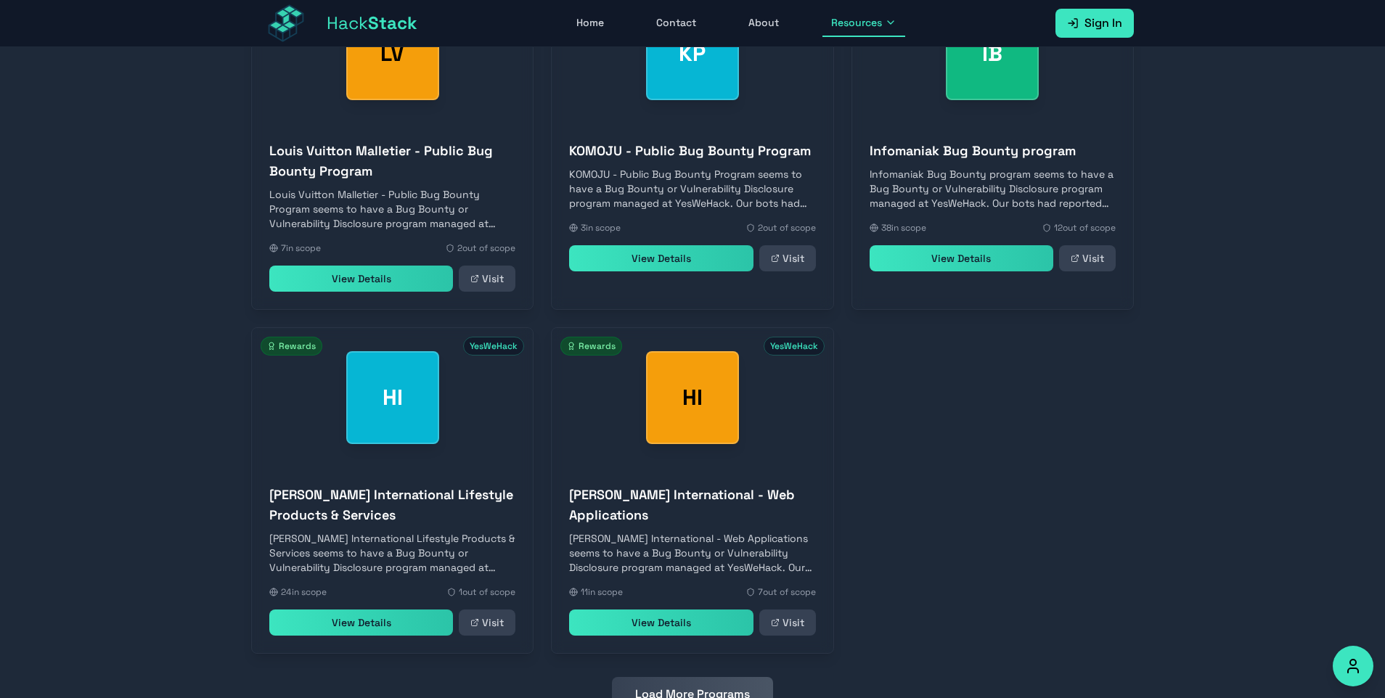
click at [743, 677] on button "Load More Programs" at bounding box center [692, 694] width 161 height 35
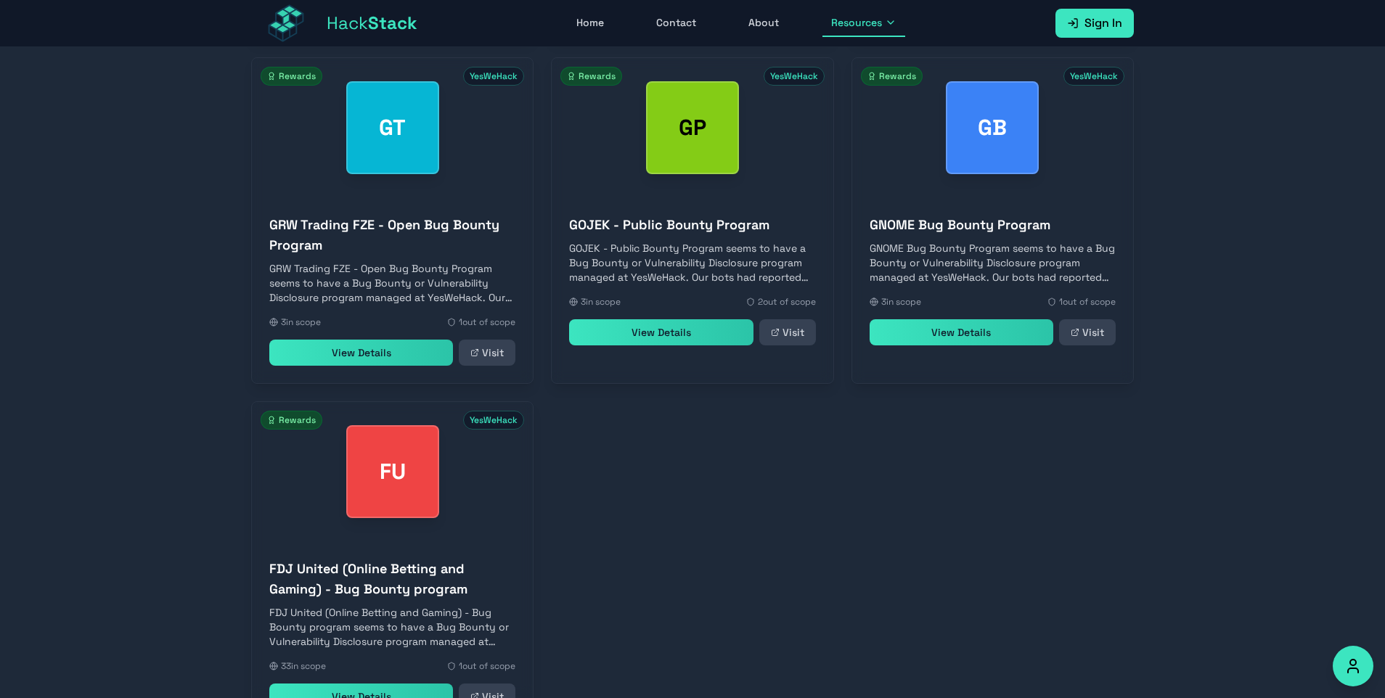
scroll to position [6234, 0]
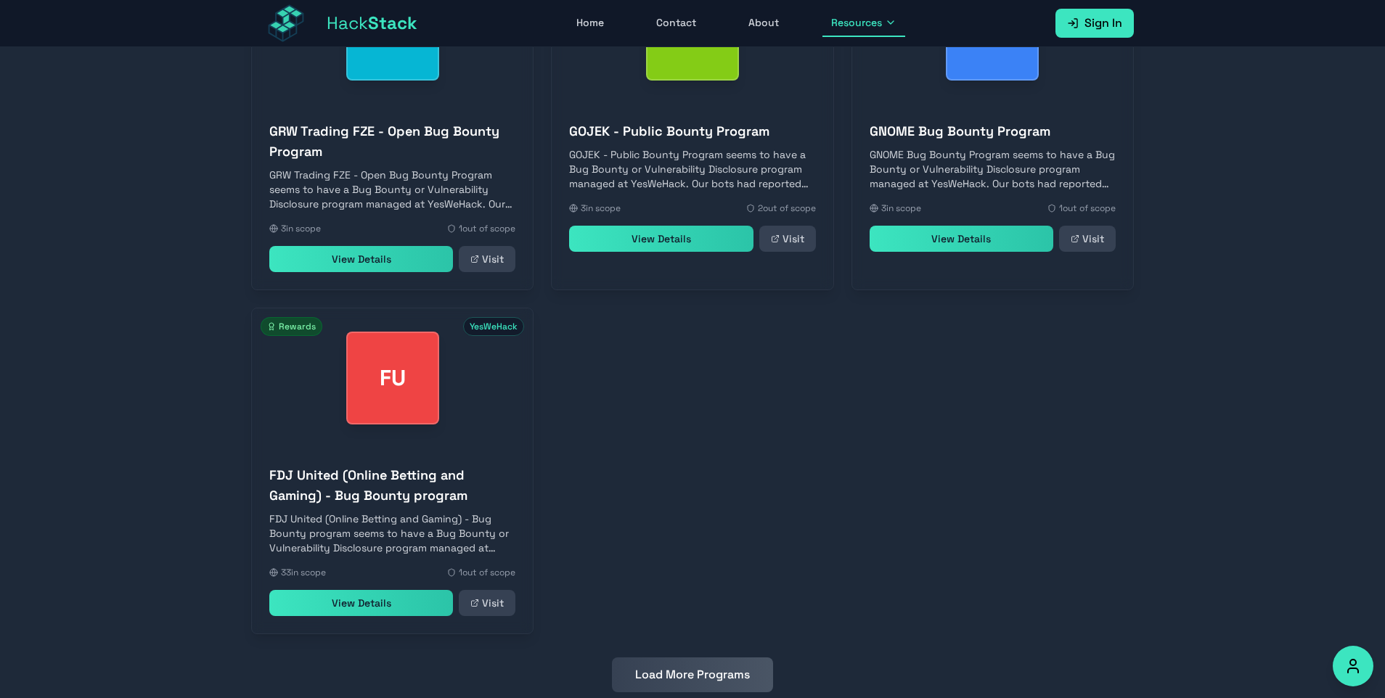
click at [740, 658] on button "Load More Programs" at bounding box center [692, 675] width 161 height 35
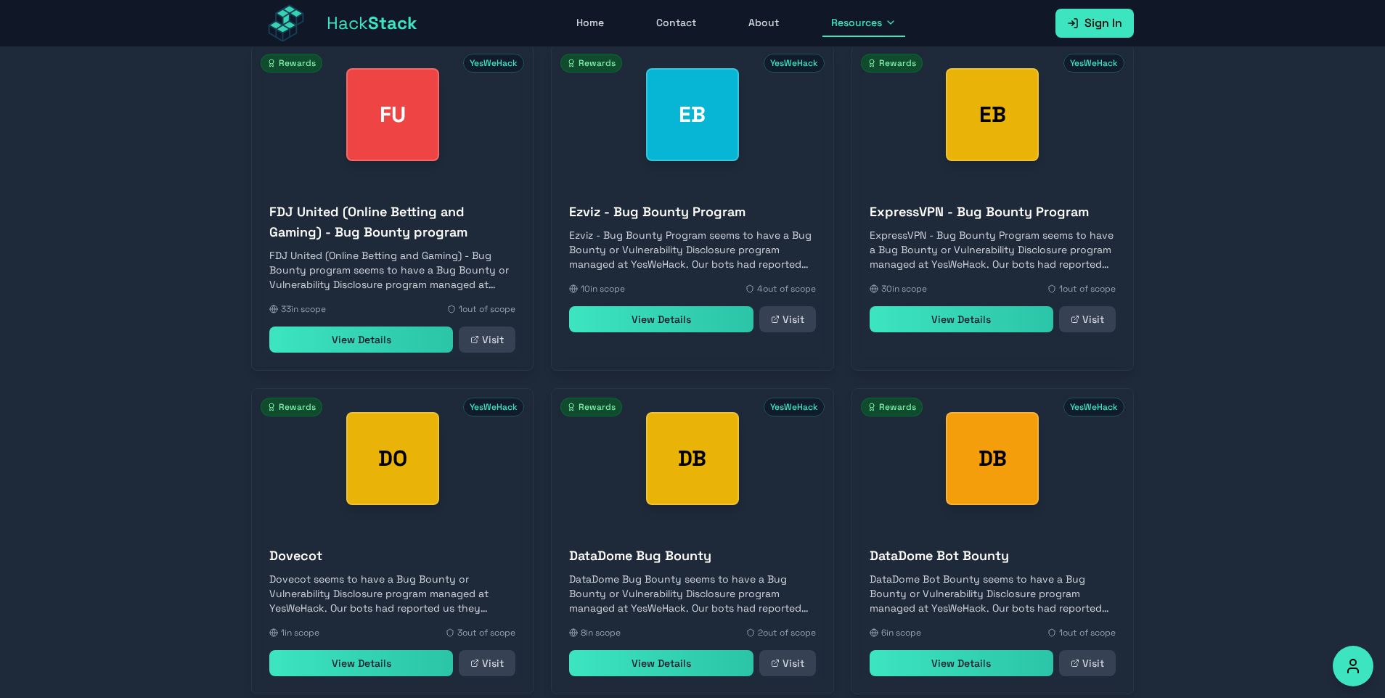
scroll to position [6558, 0]
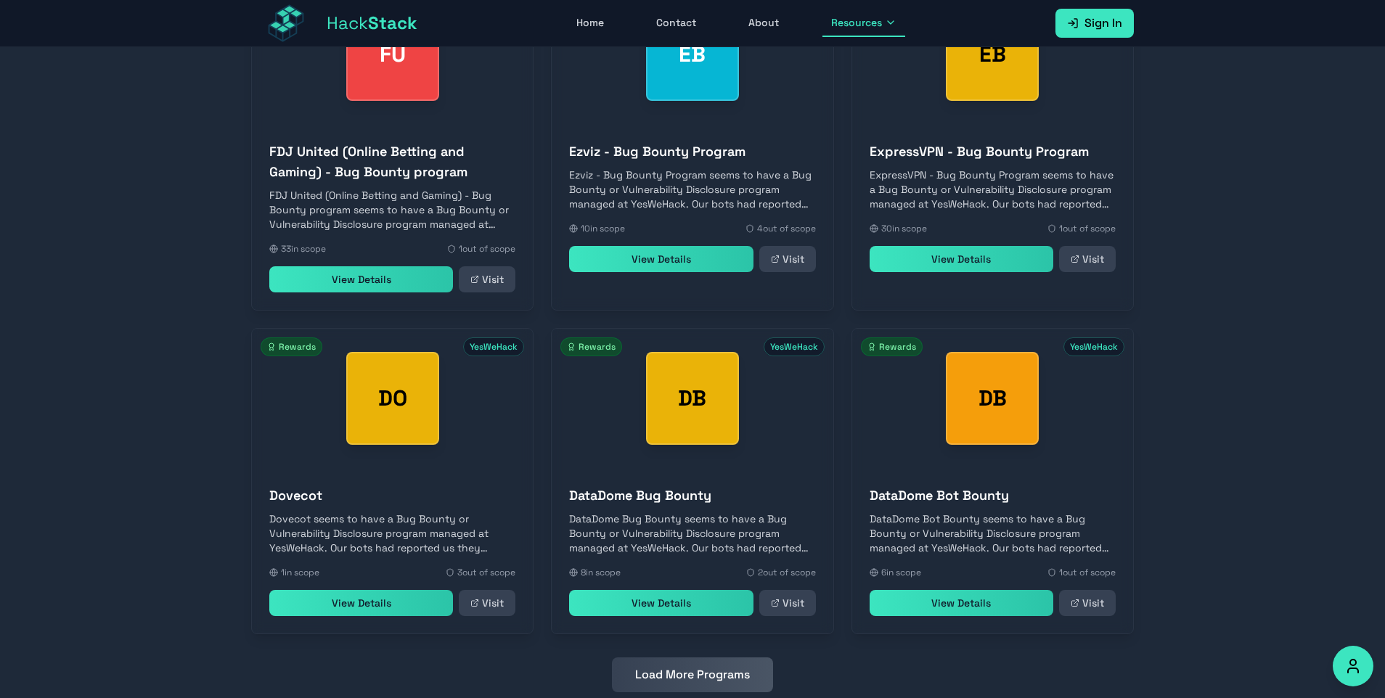
click at [681, 658] on button "Load More Programs" at bounding box center [692, 675] width 161 height 35
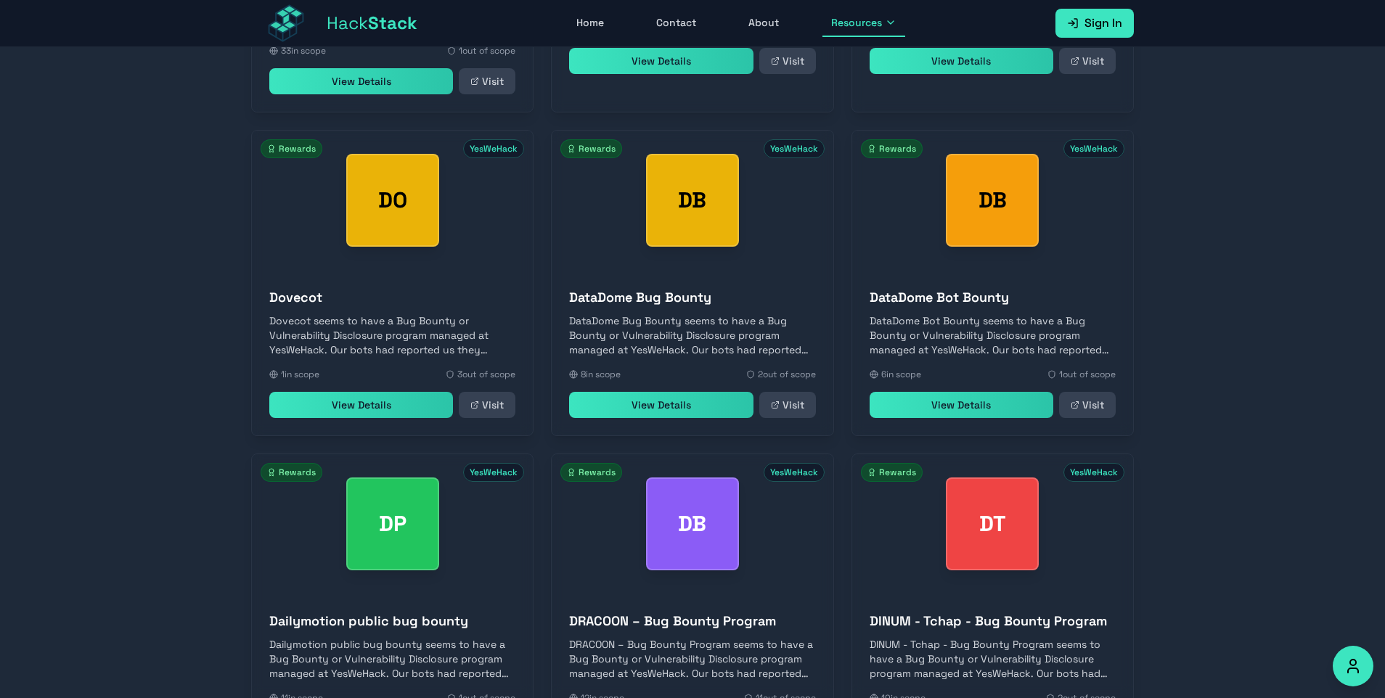
scroll to position [7209, 0]
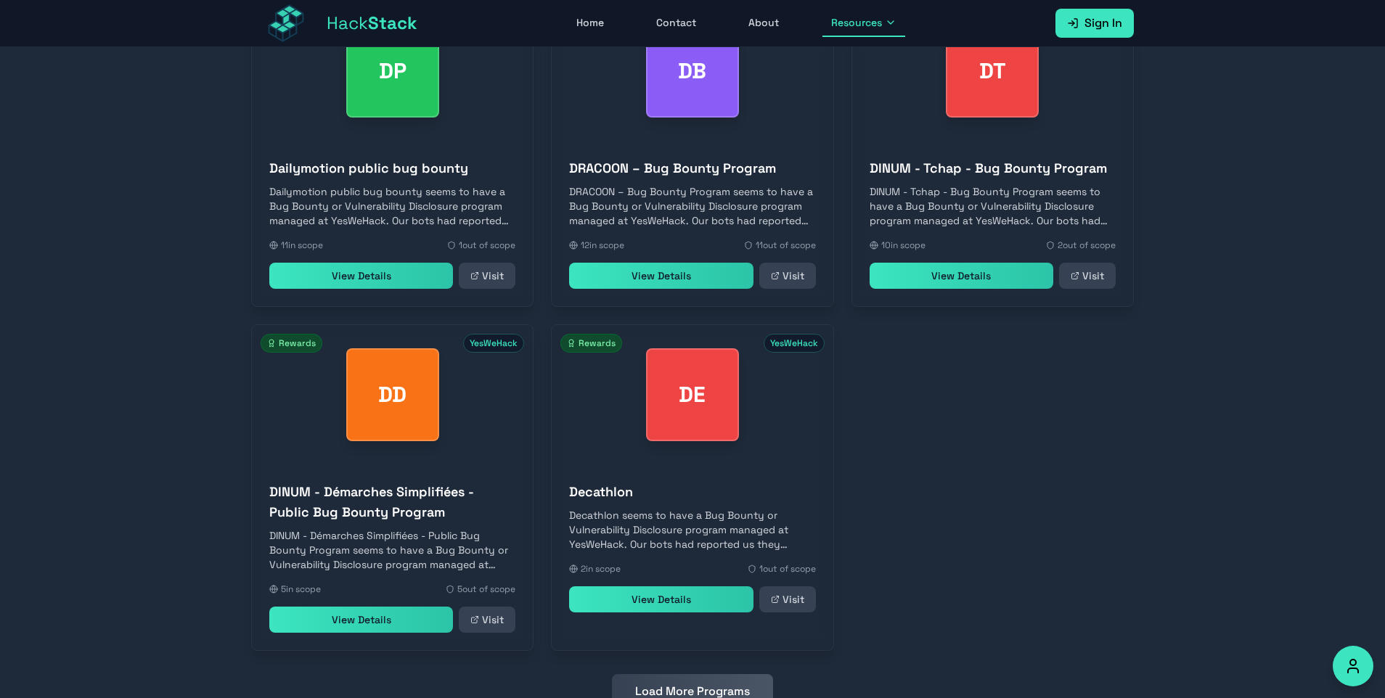
click at [725, 674] on button "Load More Programs" at bounding box center [692, 691] width 161 height 35
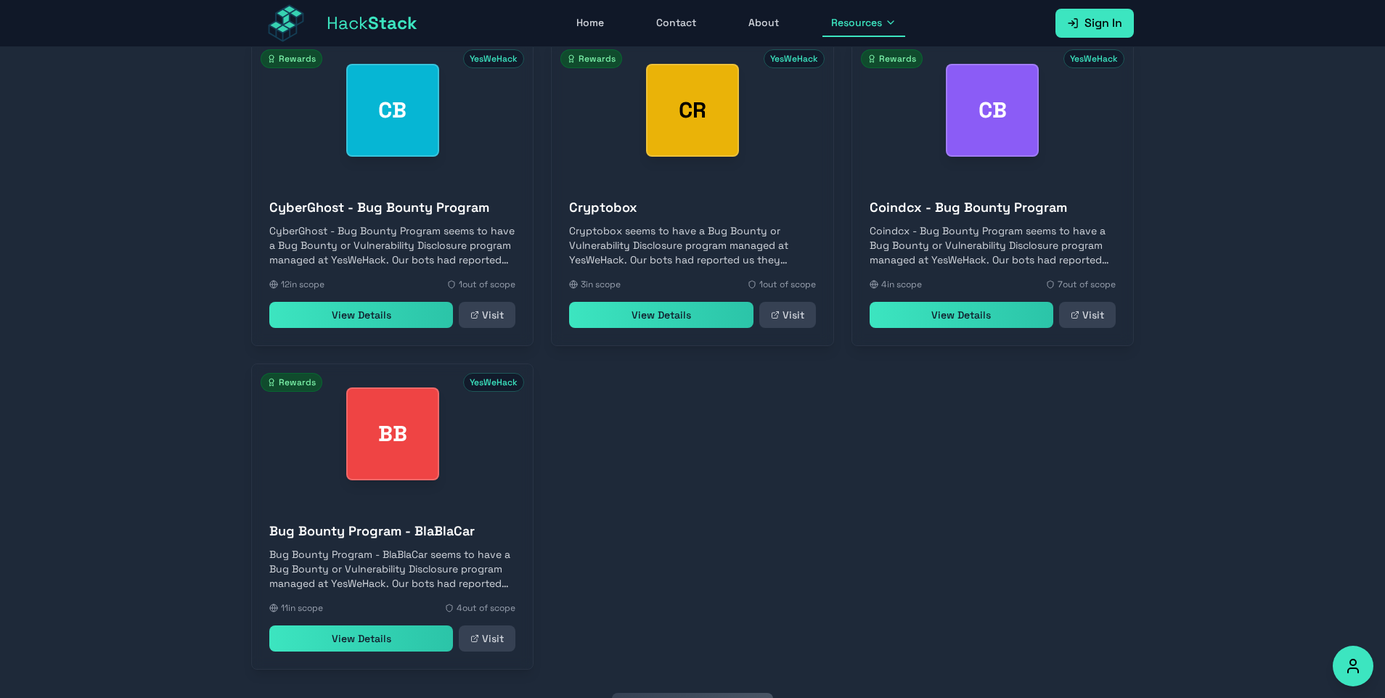
scroll to position [7873, 0]
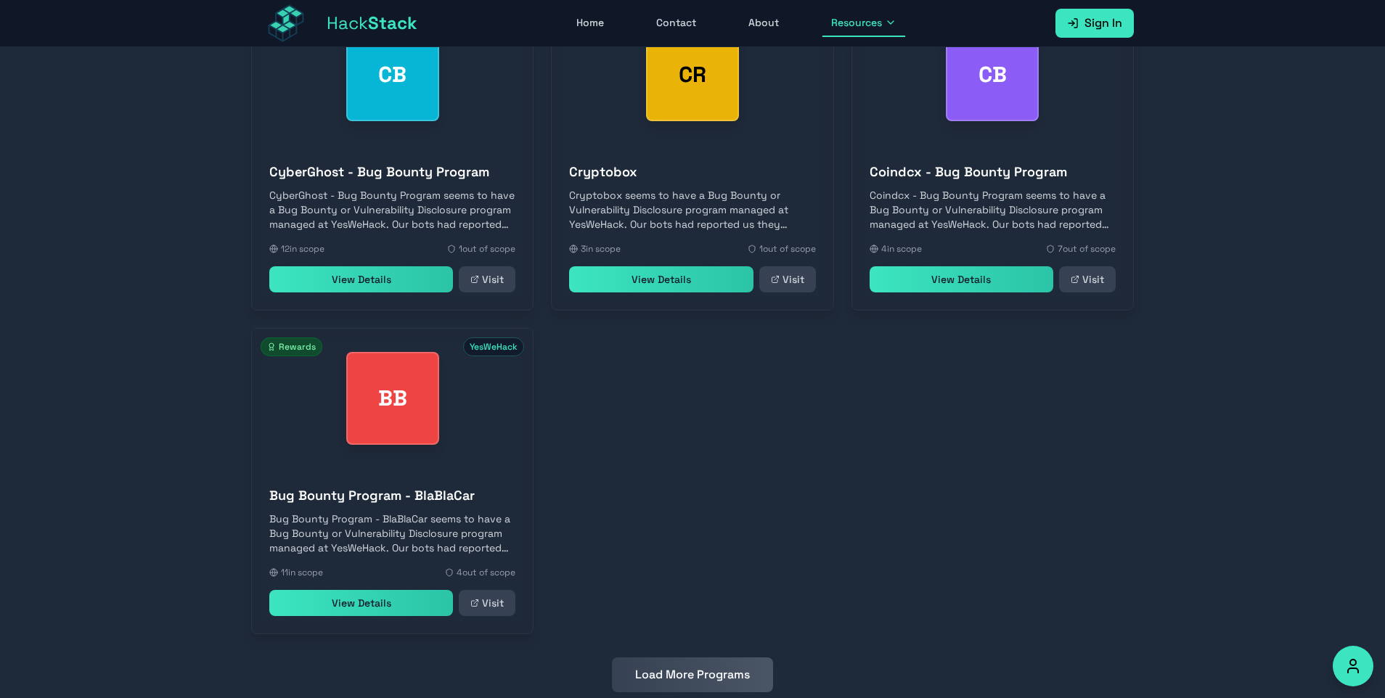
click at [714, 658] on button "Load More Programs" at bounding box center [692, 675] width 161 height 35
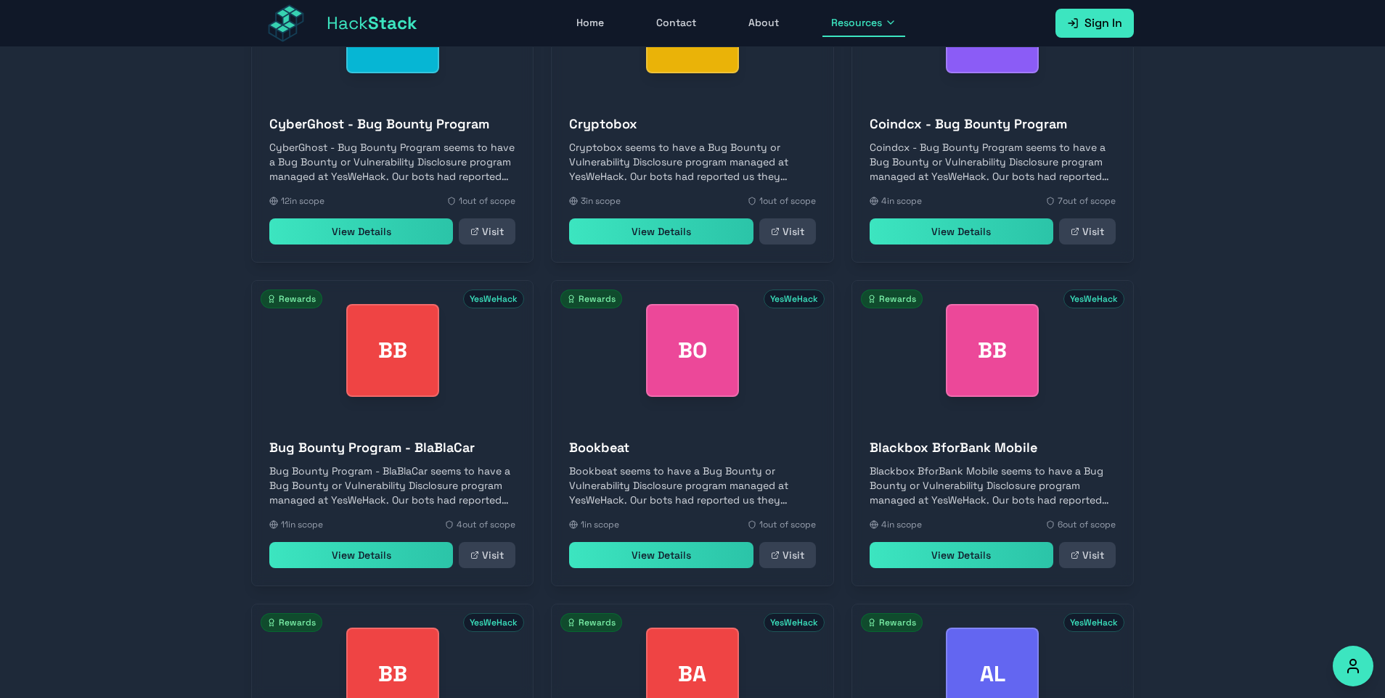
scroll to position [8171, 0]
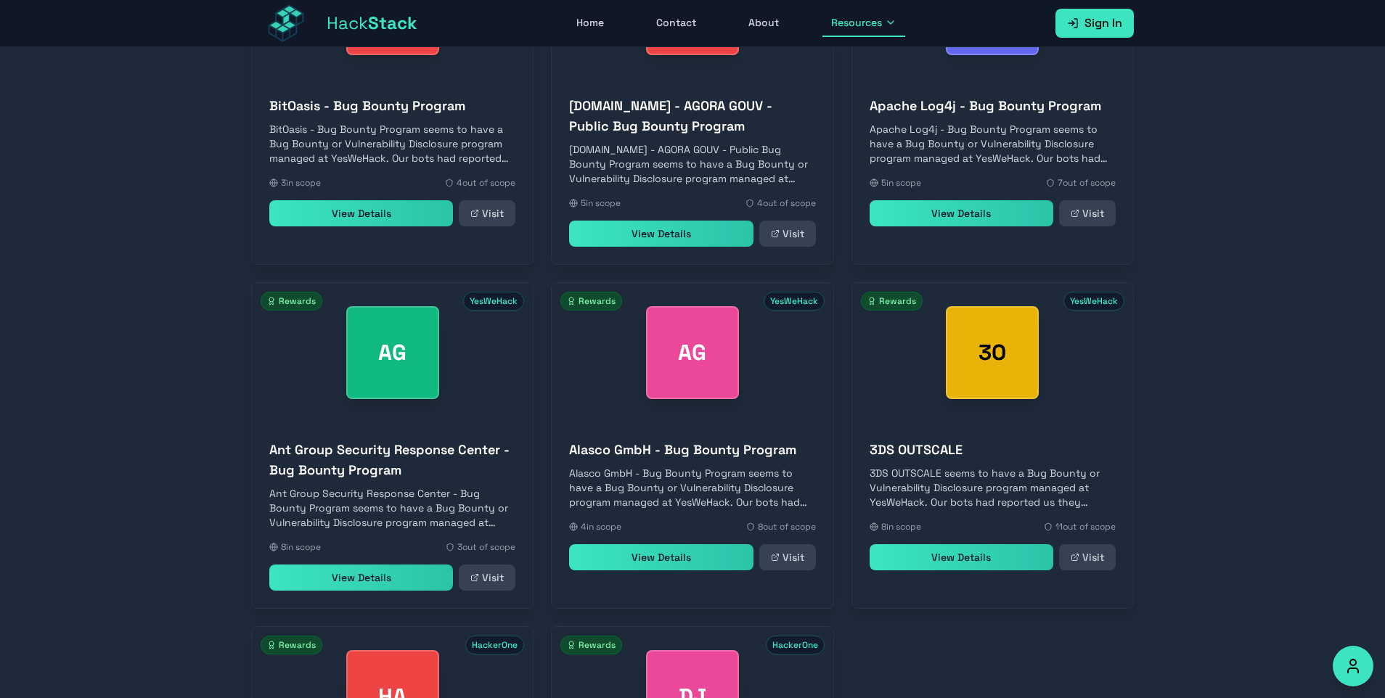
scroll to position [8815, 0]
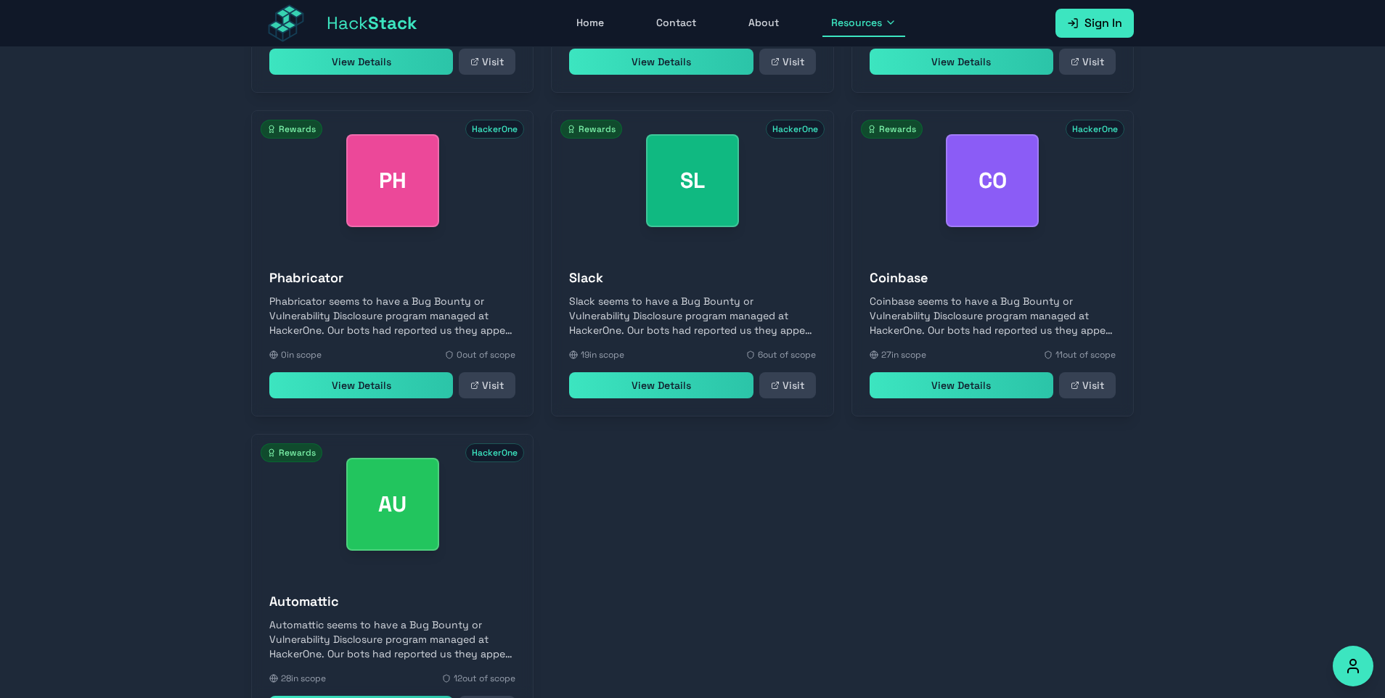
scroll to position [9532, 0]
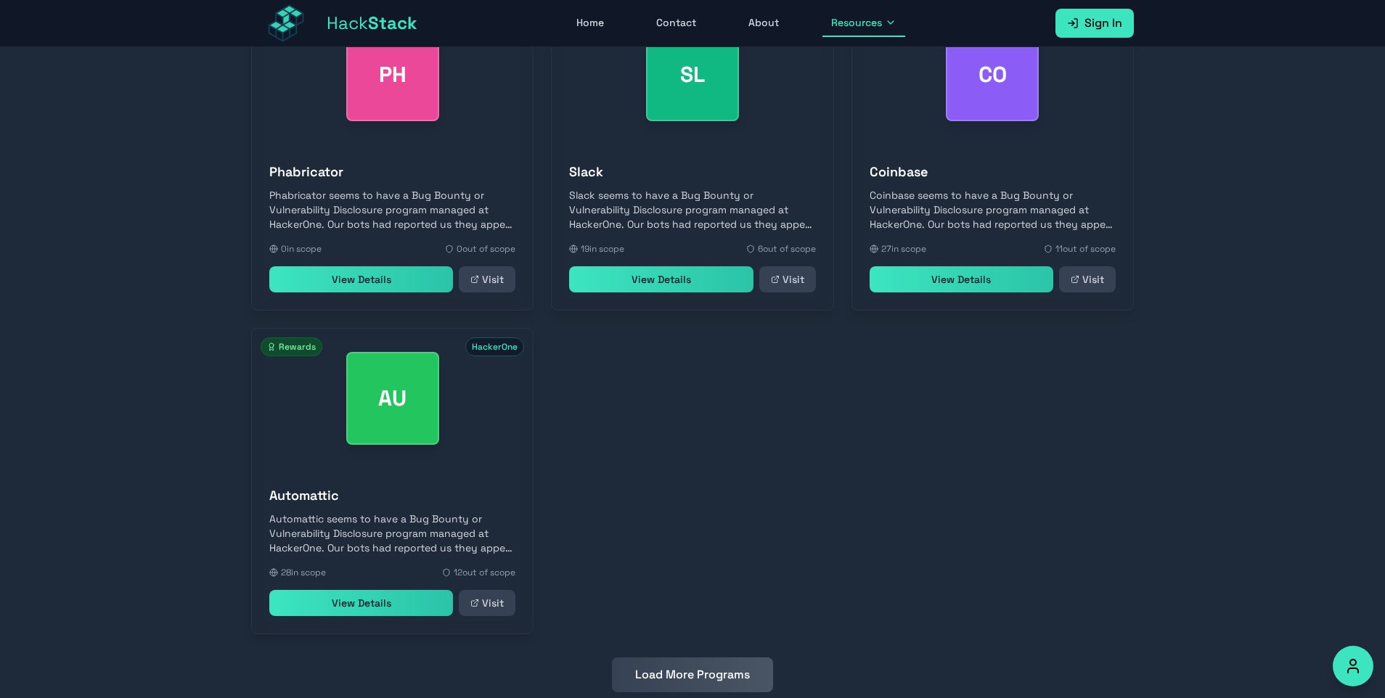
click at [674, 658] on button "Load More Programs" at bounding box center [692, 675] width 161 height 35
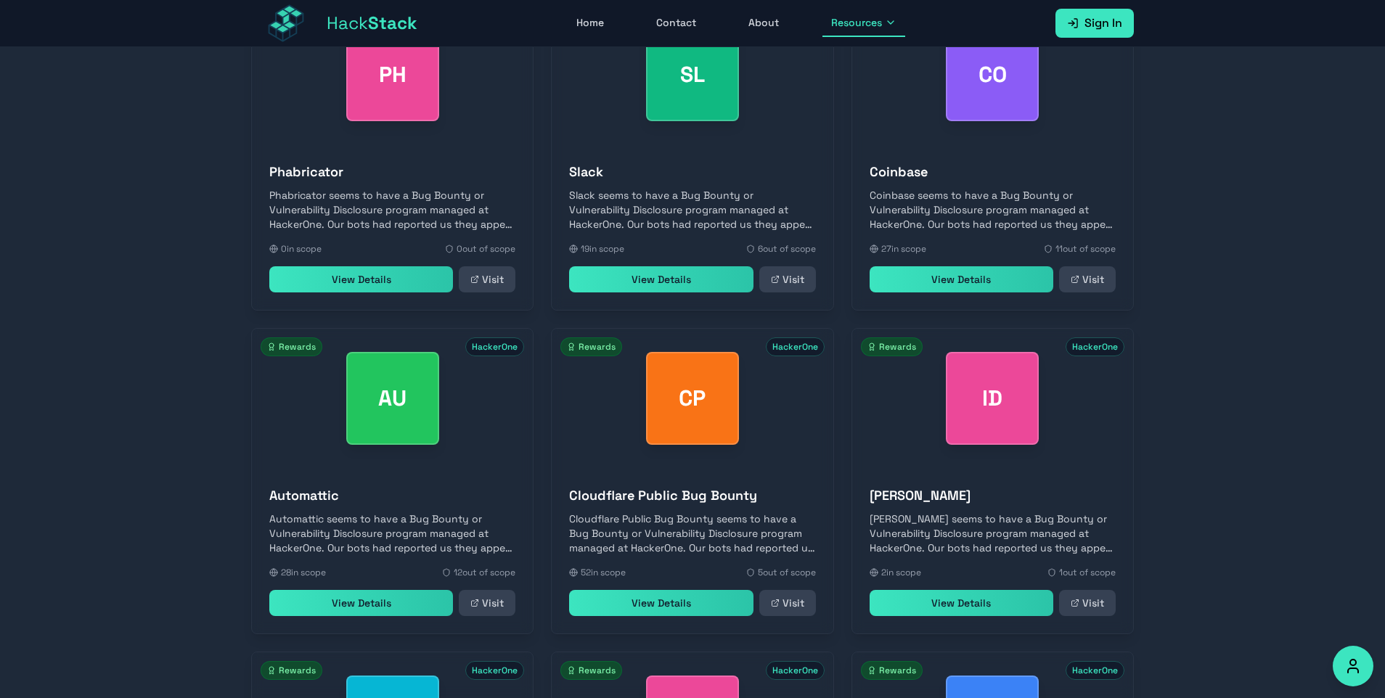
scroll to position [9856, 0]
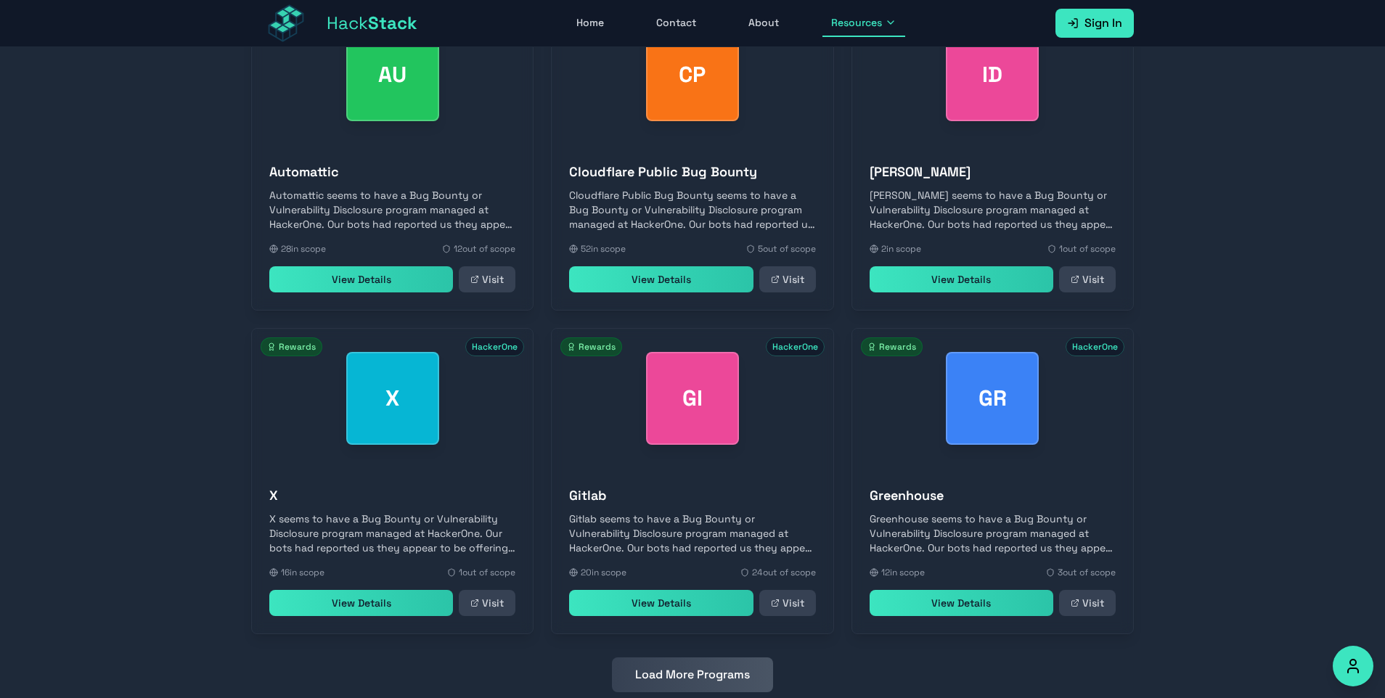
click at [735, 658] on button "Load More Programs" at bounding box center [692, 675] width 161 height 35
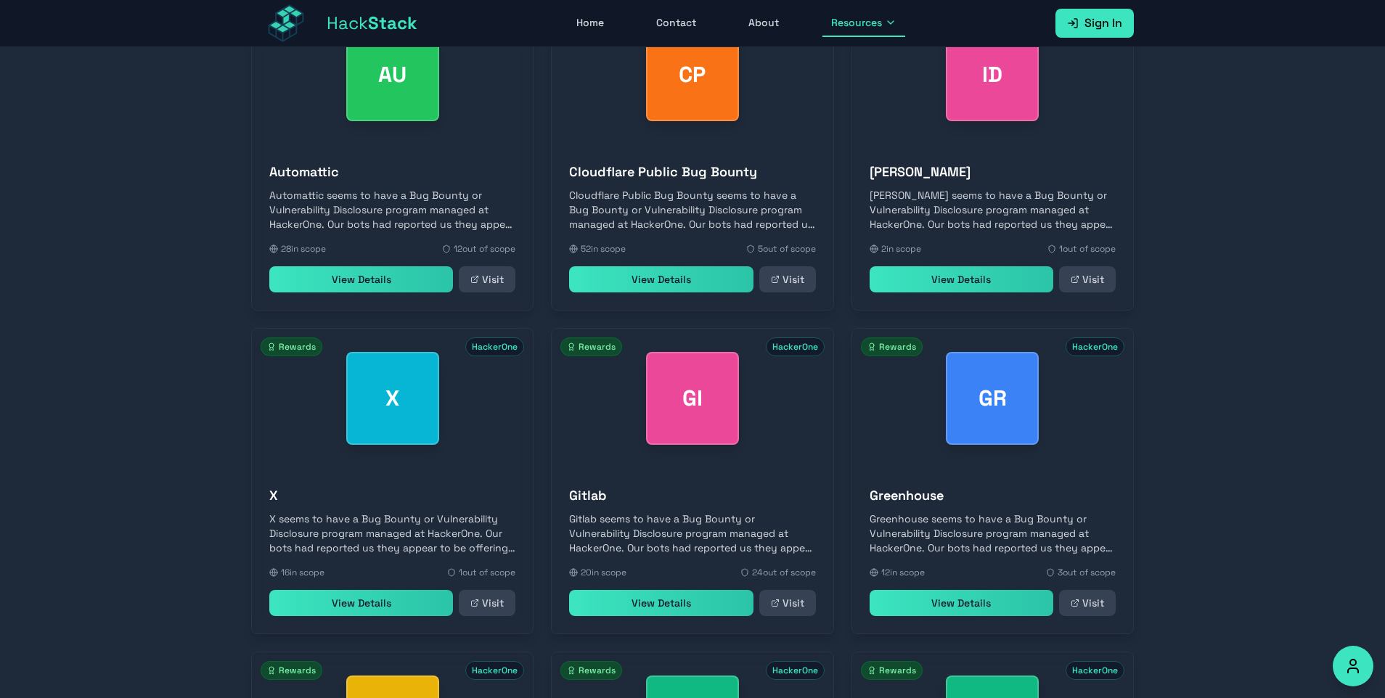
scroll to position [10503, 0]
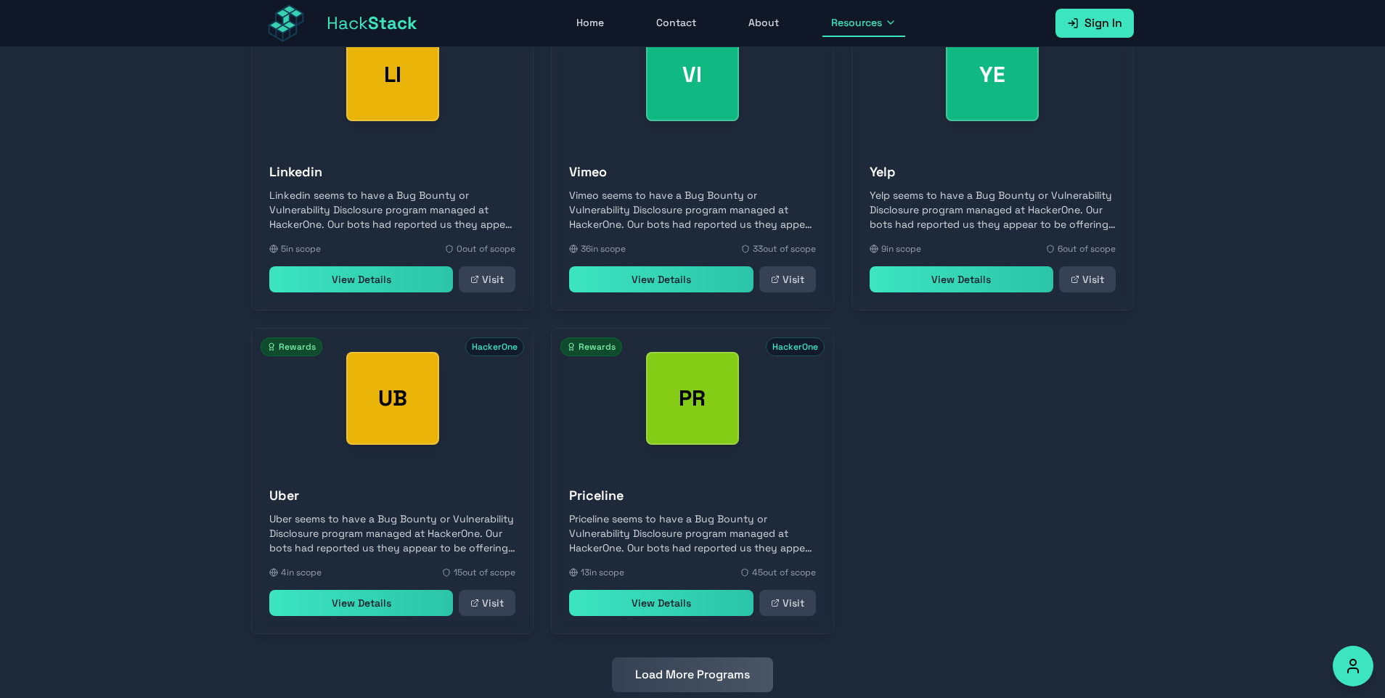
click at [713, 658] on button "Load More Programs" at bounding box center [692, 675] width 161 height 35
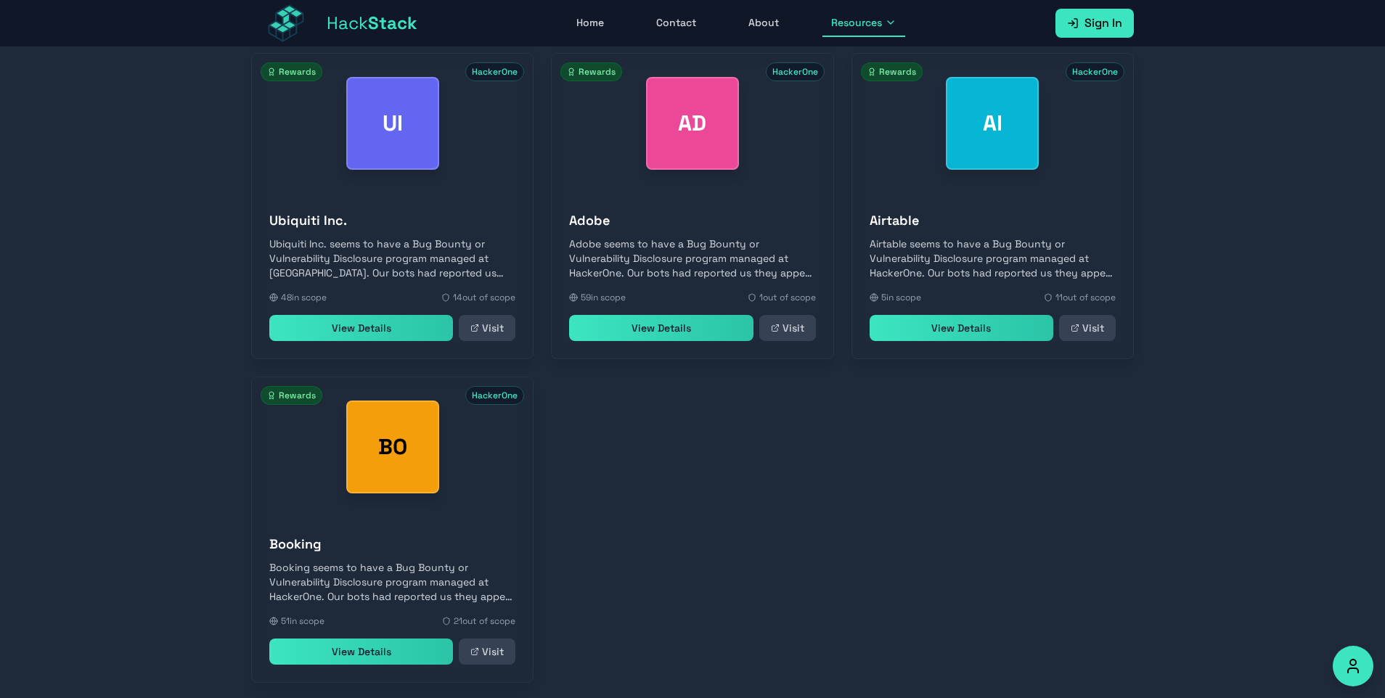
scroll to position [11151, 0]
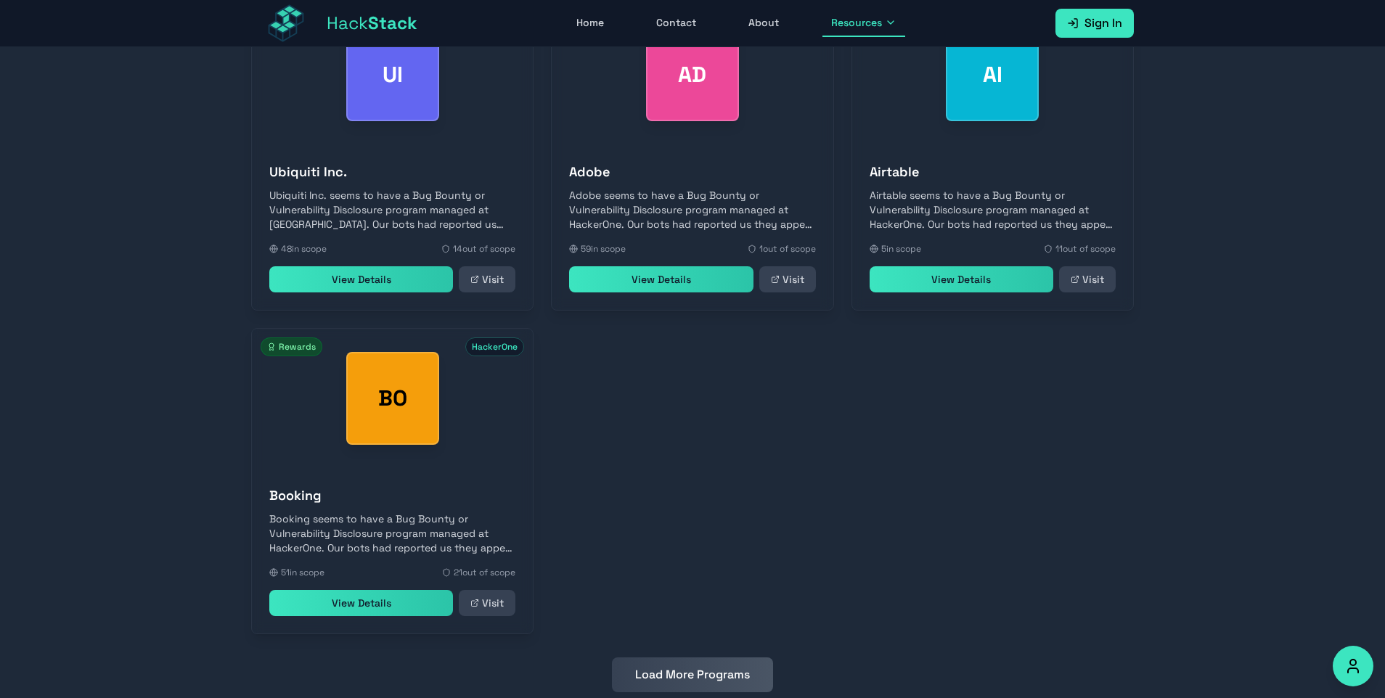
click at [769, 658] on button "Load More Programs" at bounding box center [692, 675] width 161 height 35
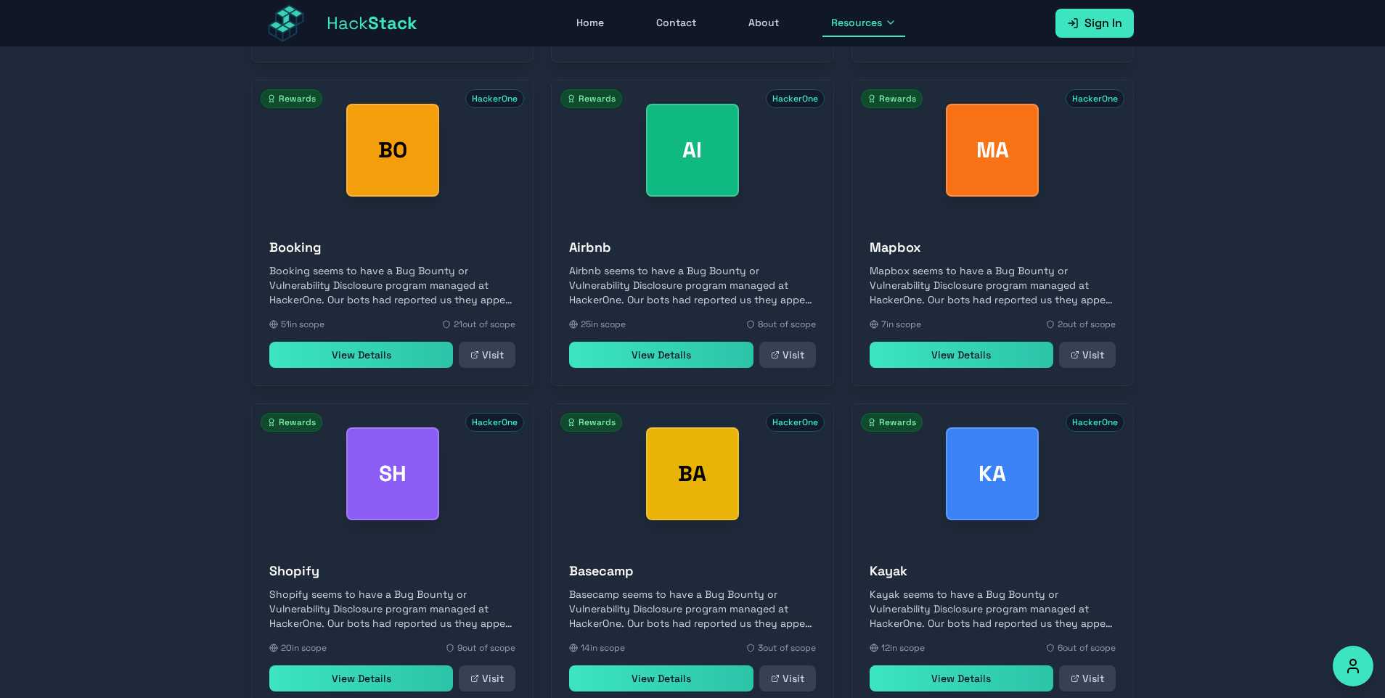
scroll to position [11475, 0]
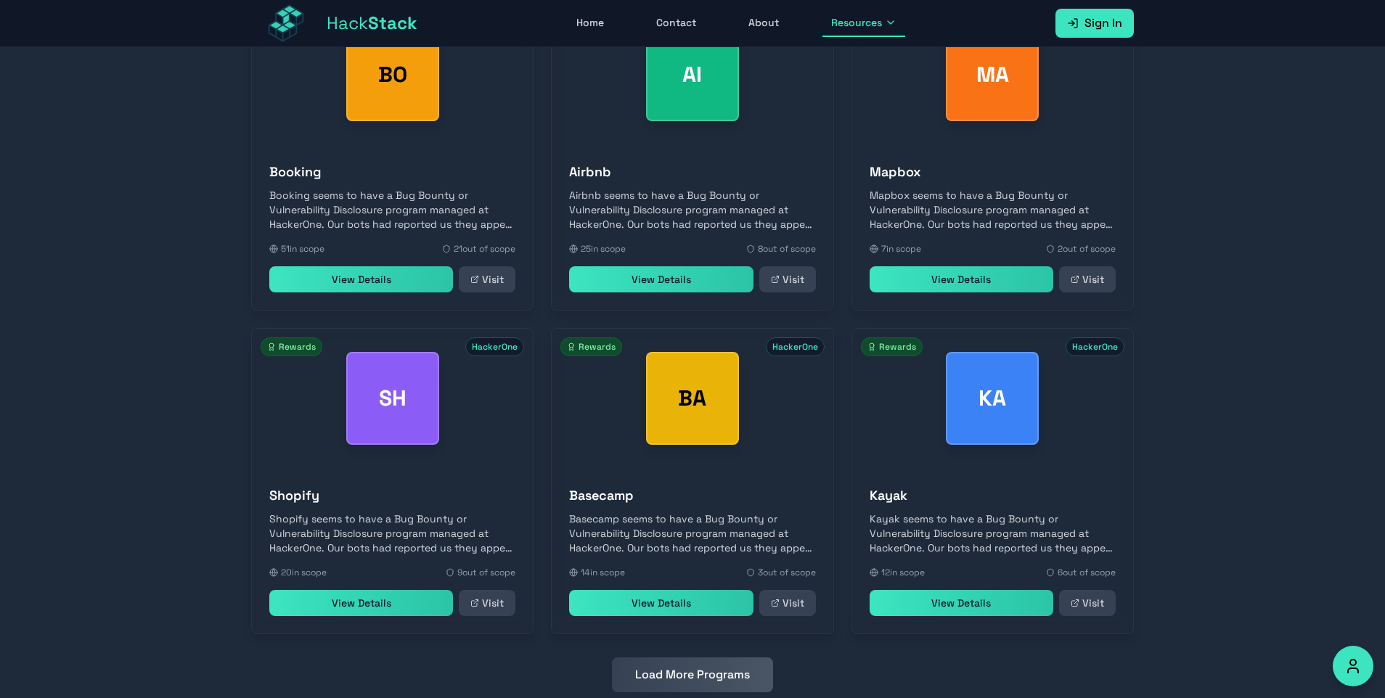
click at [687, 658] on button "Load More Programs" at bounding box center [692, 675] width 161 height 35
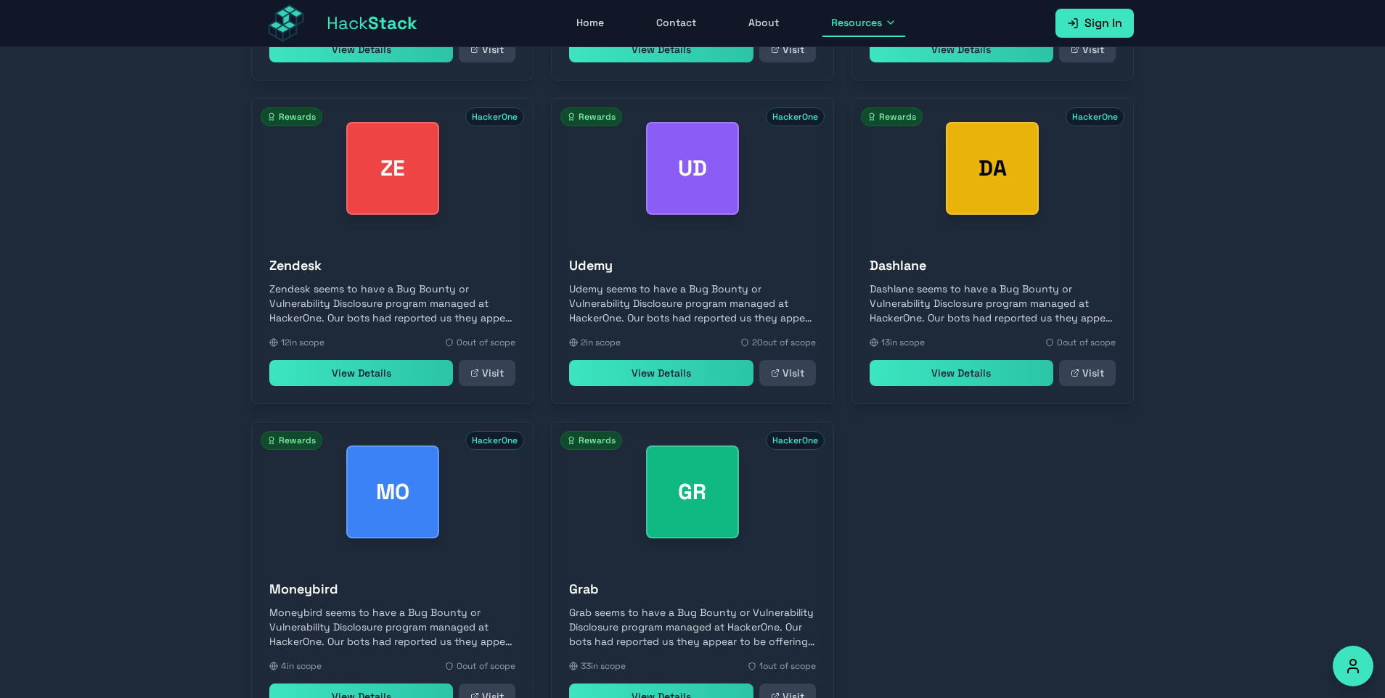
scroll to position [12122, 0]
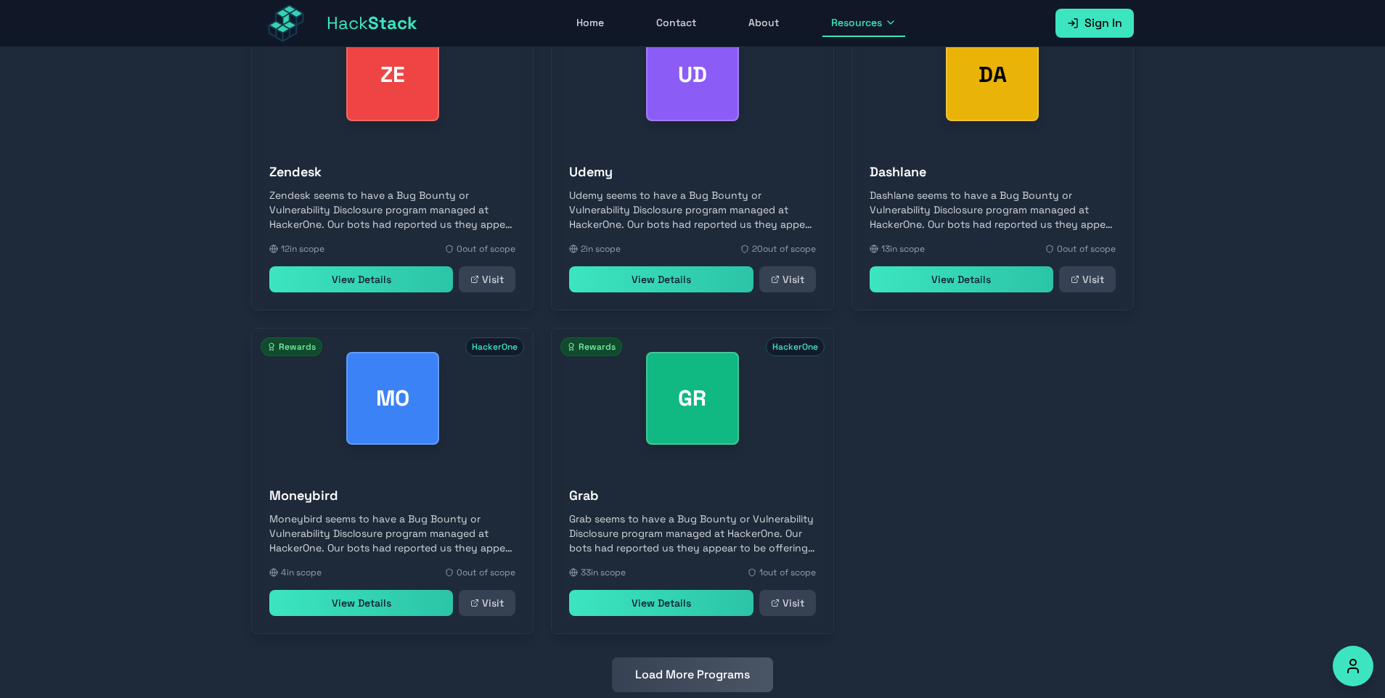
click at [713, 658] on button "Load More Programs" at bounding box center [692, 675] width 161 height 35
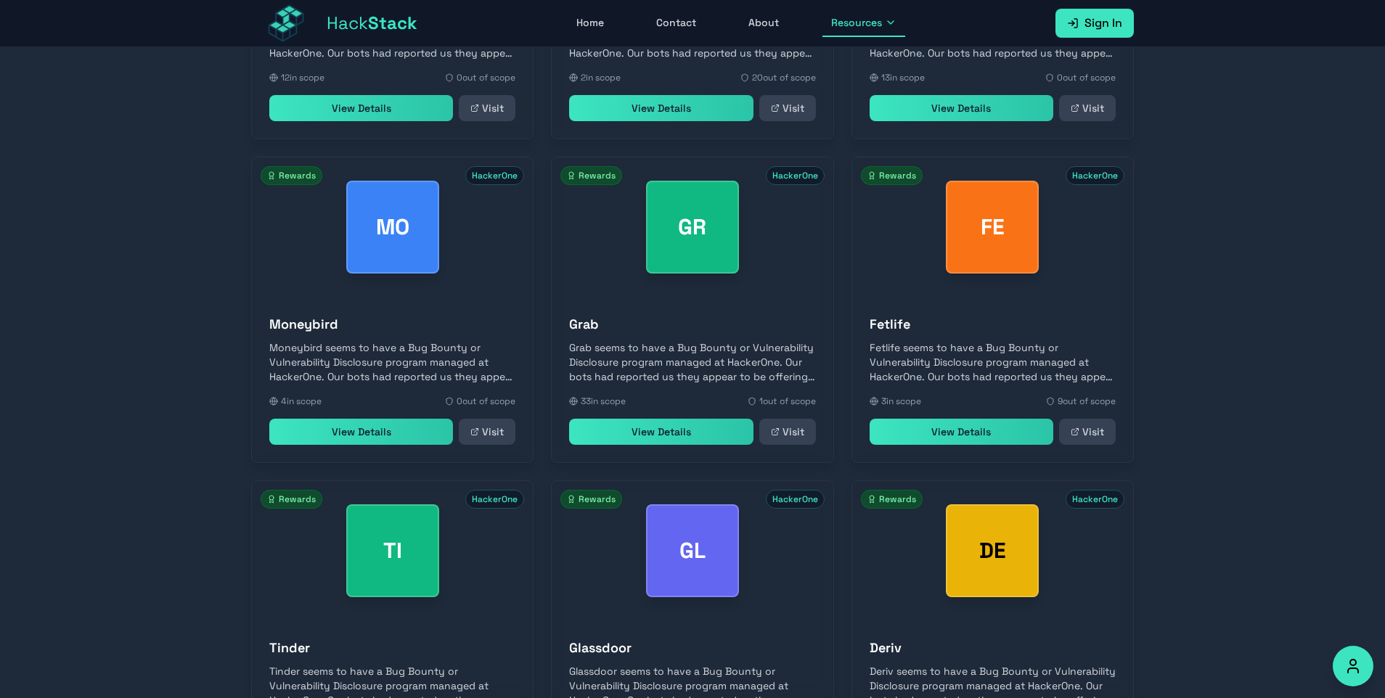
scroll to position [12770, 0]
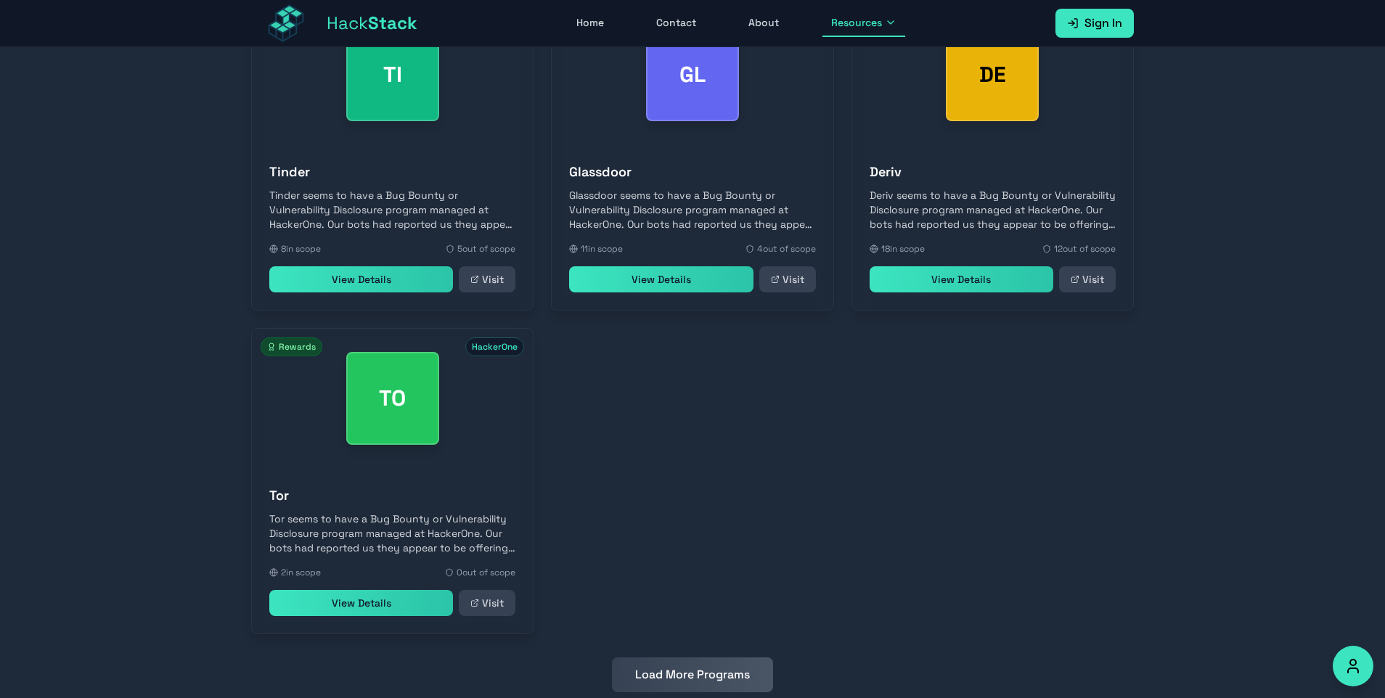
click at [695, 658] on button "Load More Programs" at bounding box center [692, 675] width 161 height 35
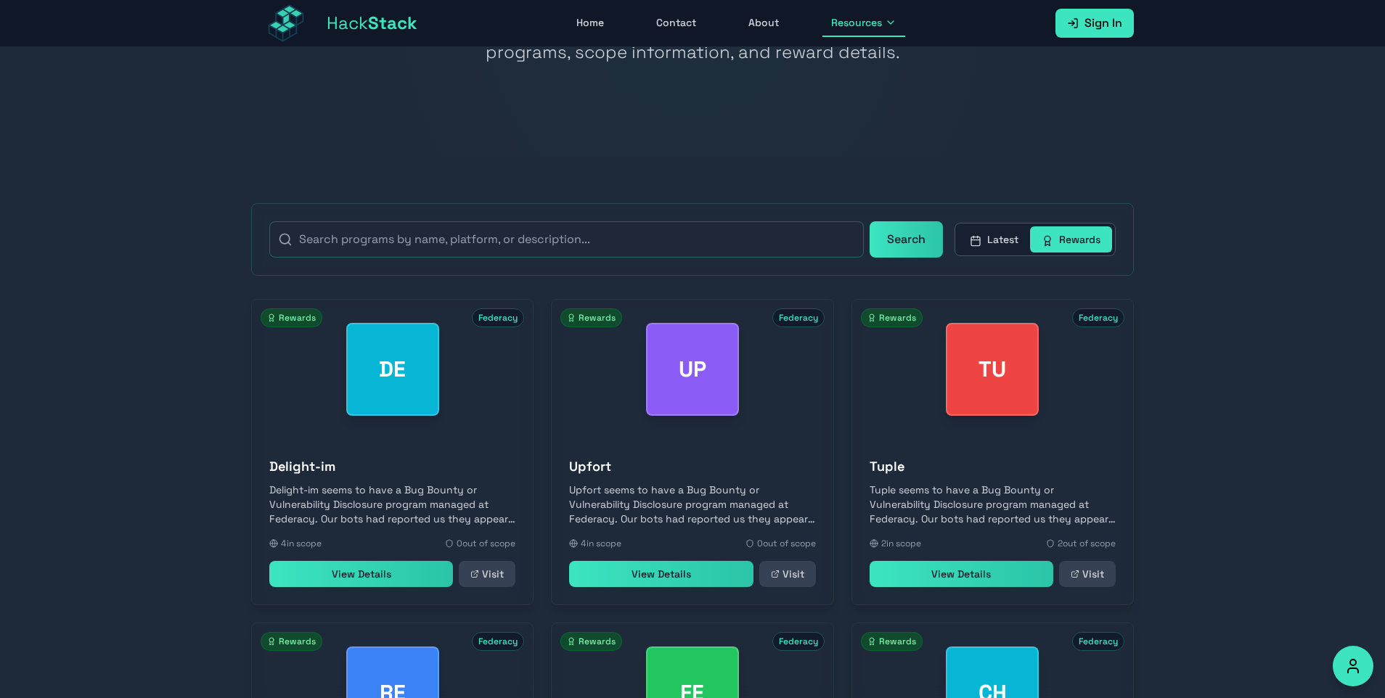
scroll to position [0, 0]
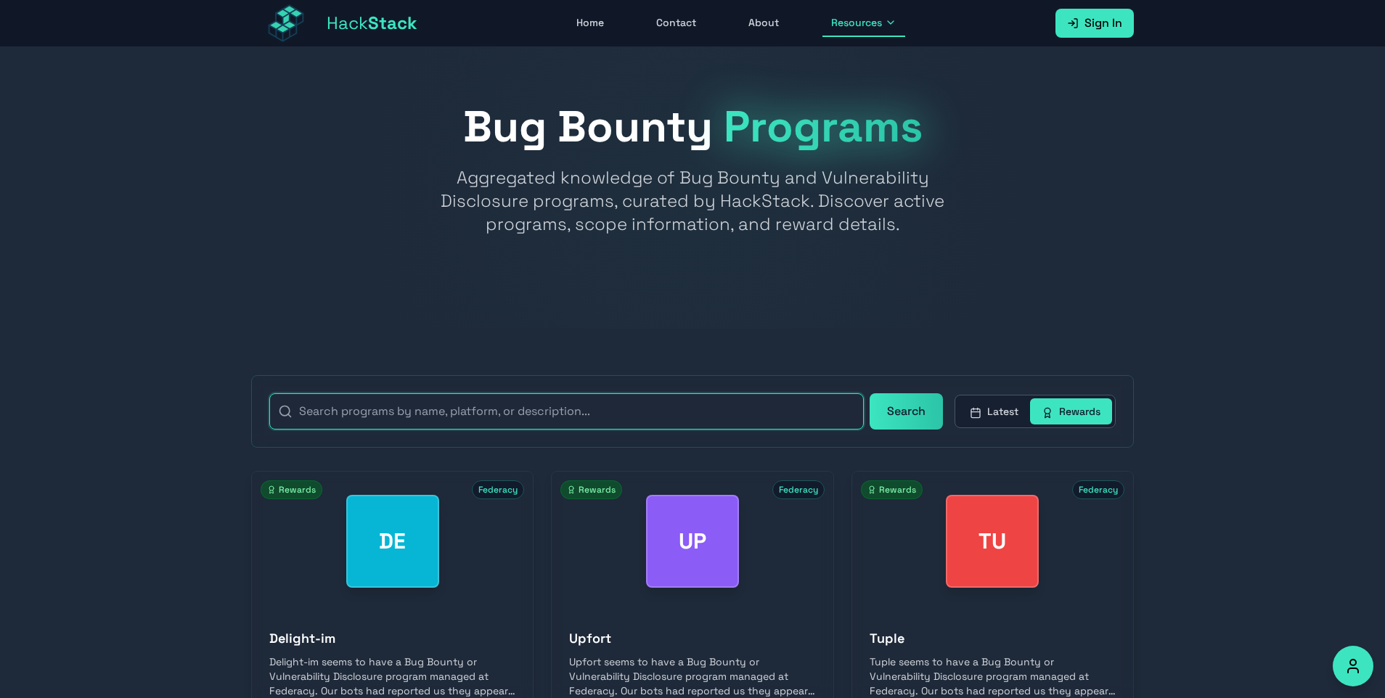
click at [514, 428] on input "text" at bounding box center [566, 411] width 594 height 36
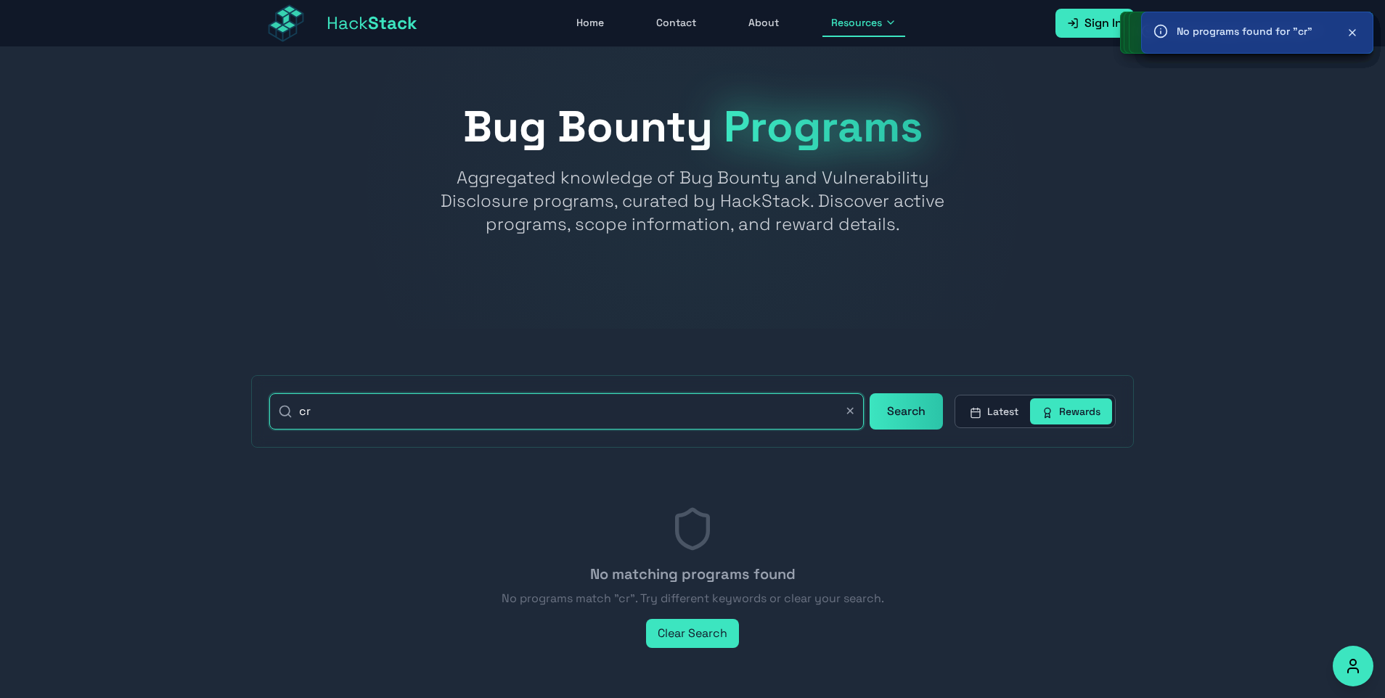
type input "c"
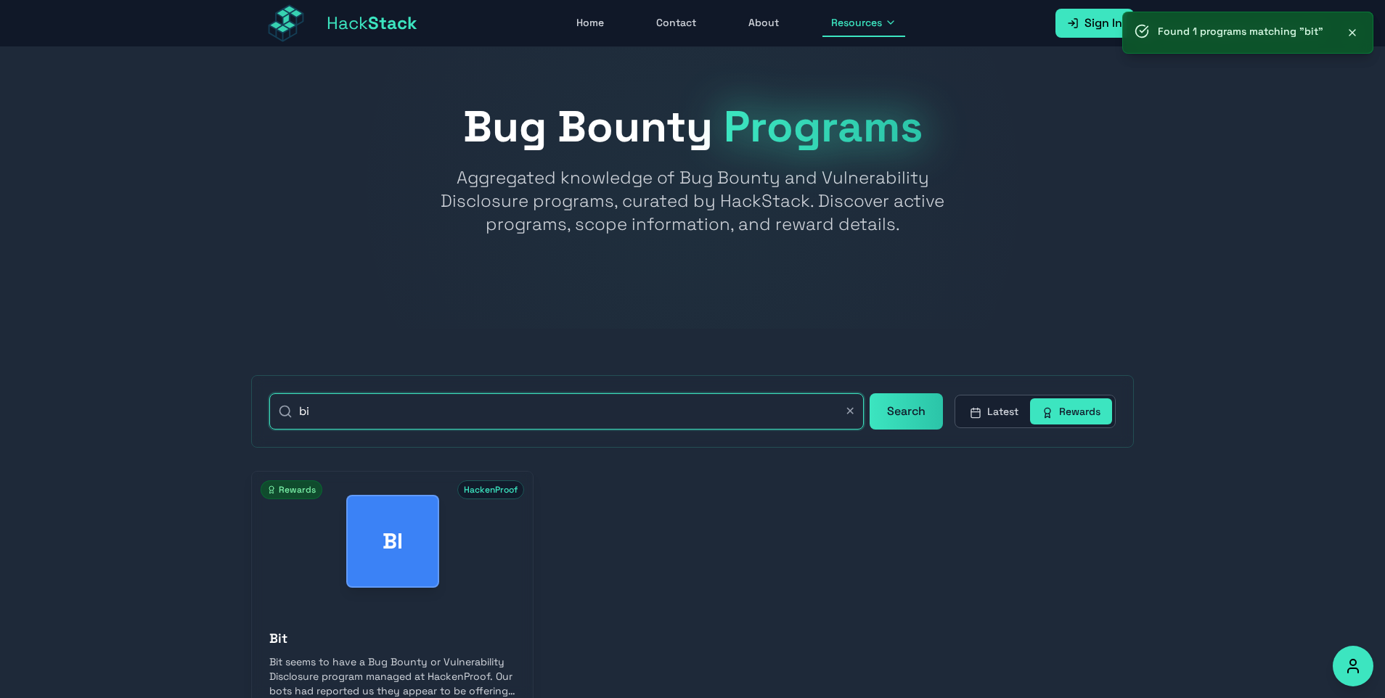
type input "b"
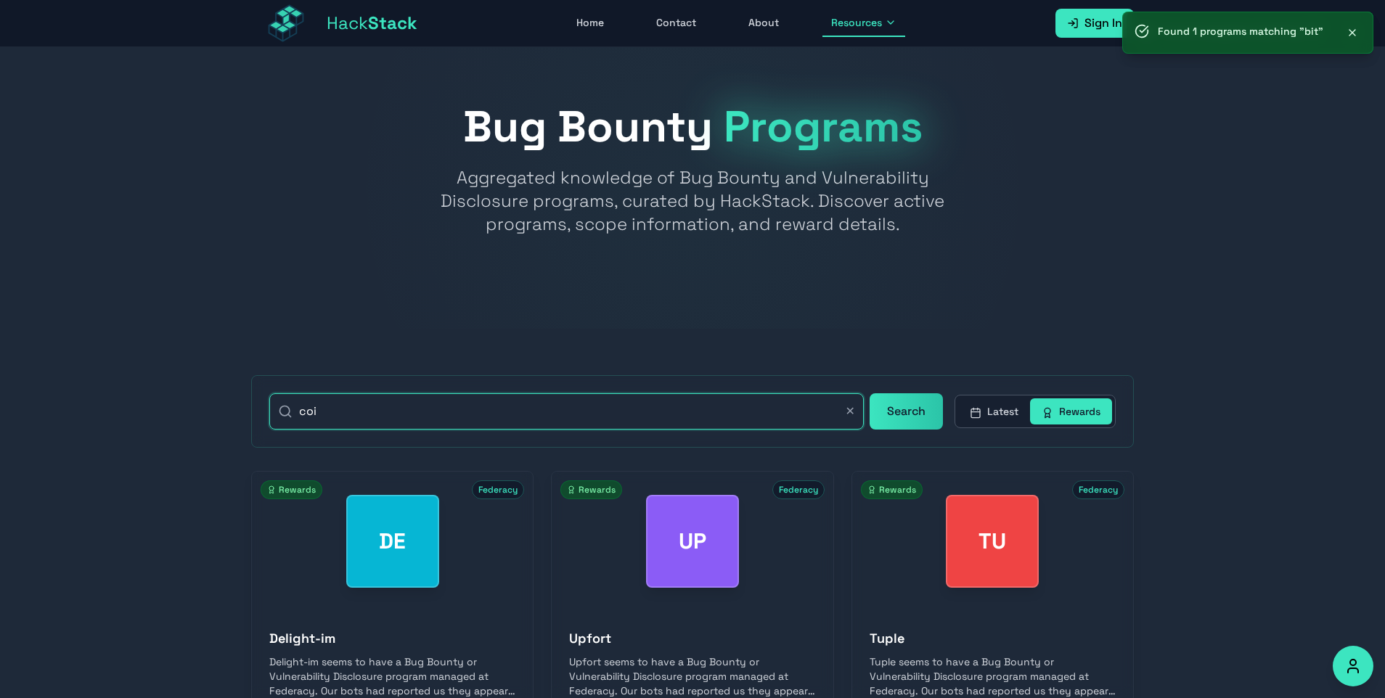
type input "coin"
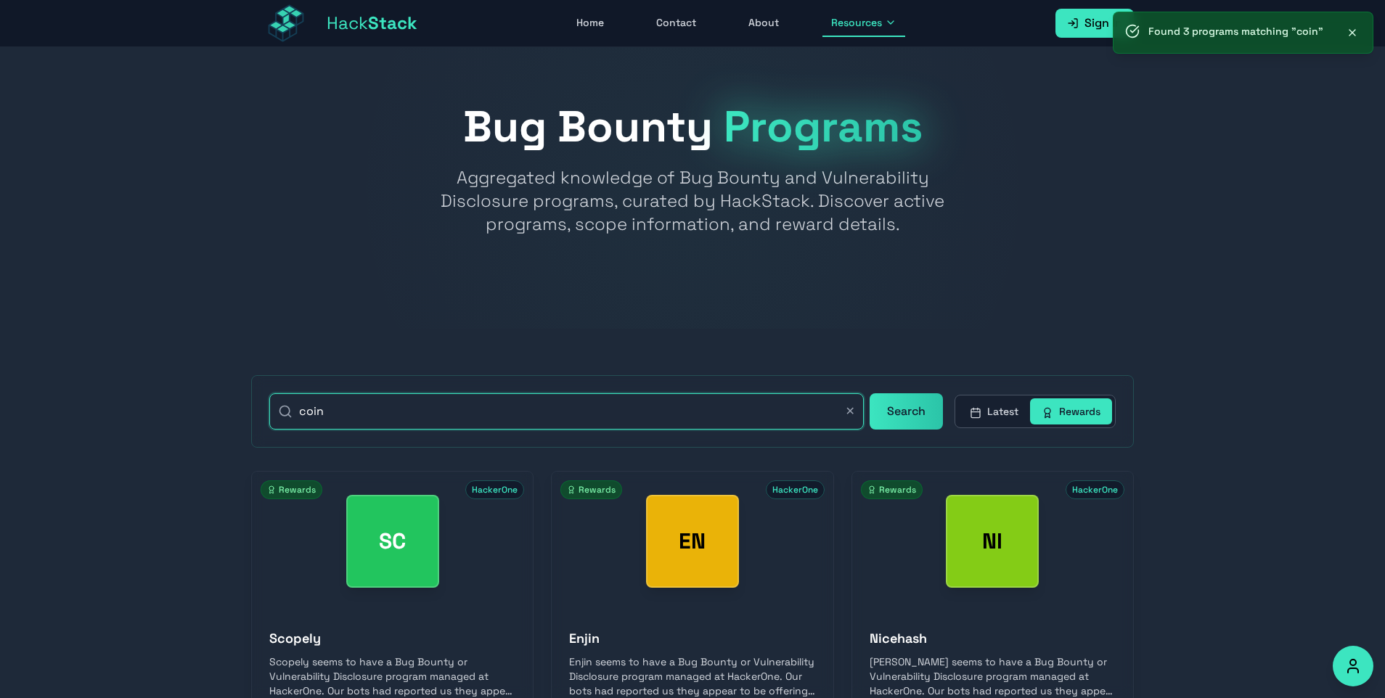
scroll to position [149, 0]
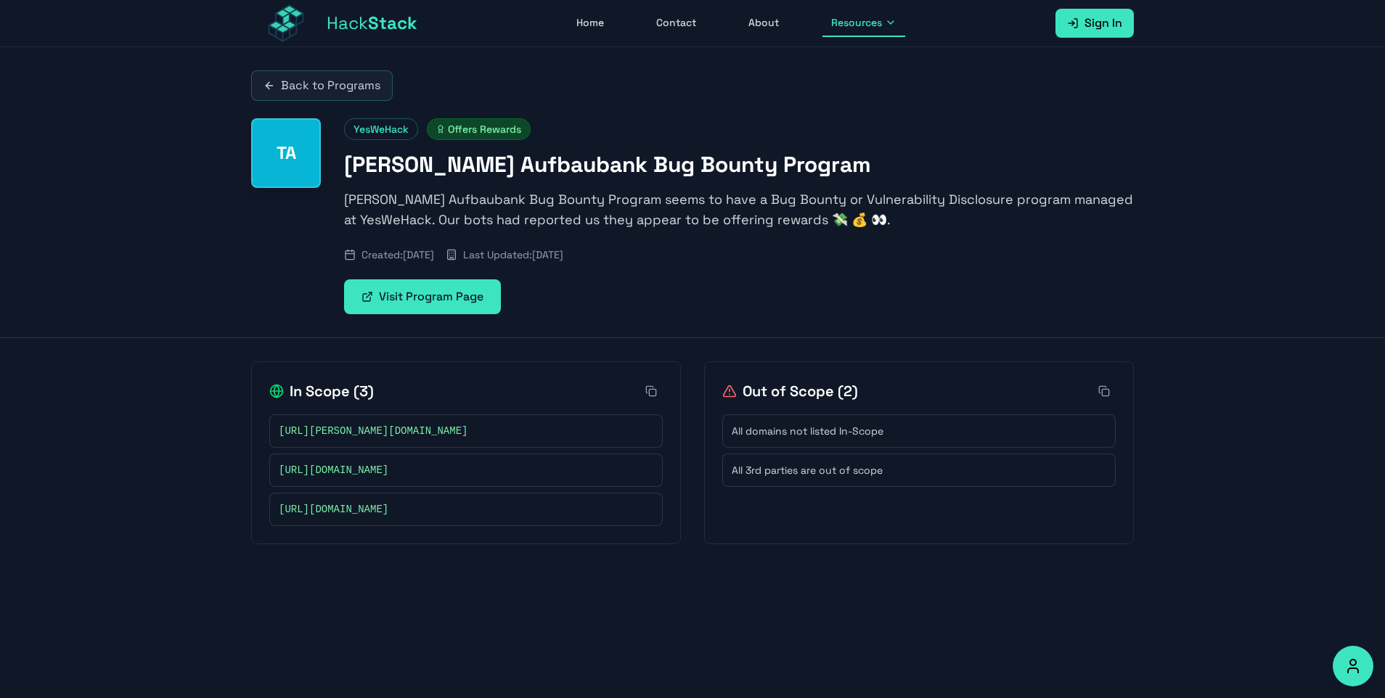
copy span "[DOMAIN_NAME]"
drag, startPoint x: 365, startPoint y: 510, endPoint x: 456, endPoint y: 505, distance: 90.8
click at [456, 505] on div "[URL][DOMAIN_NAME]" at bounding box center [466, 509] width 375 height 15
